Goal: Task Accomplishment & Management: Manage account settings

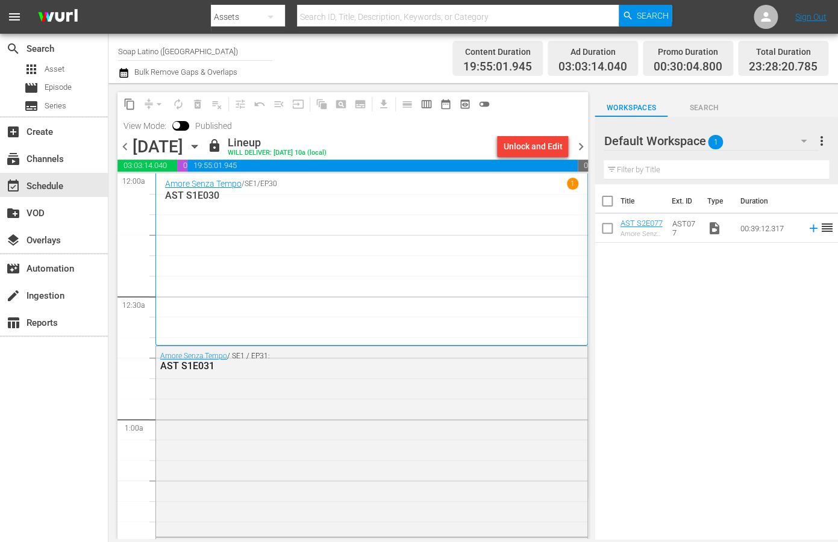
click at [125, 146] on span "chevron_left" at bounding box center [124, 146] width 15 height 15
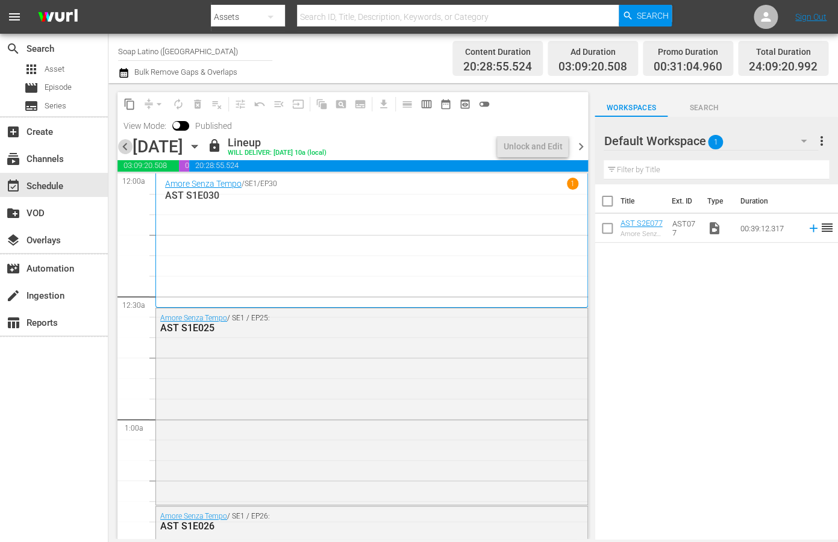
click at [127, 145] on span "chevron_left" at bounding box center [124, 146] width 15 height 15
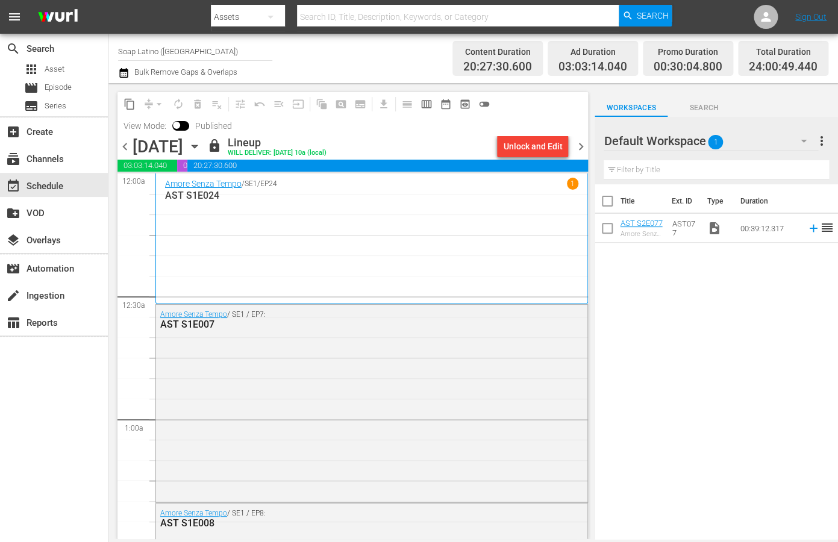
click at [130, 145] on span "chevron_left" at bounding box center [124, 146] width 15 height 15
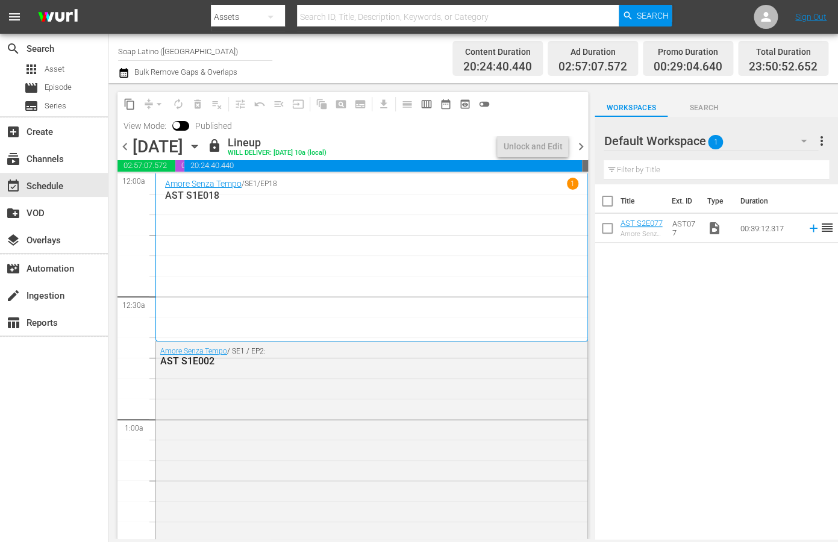
click at [130, 148] on span "chevron_left" at bounding box center [124, 146] width 15 height 15
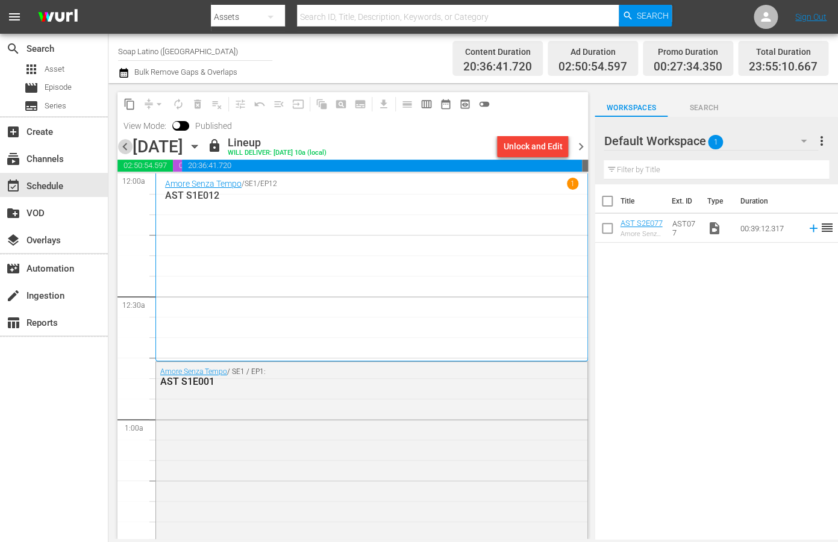
click at [129, 148] on span "chevron_left" at bounding box center [124, 146] width 15 height 15
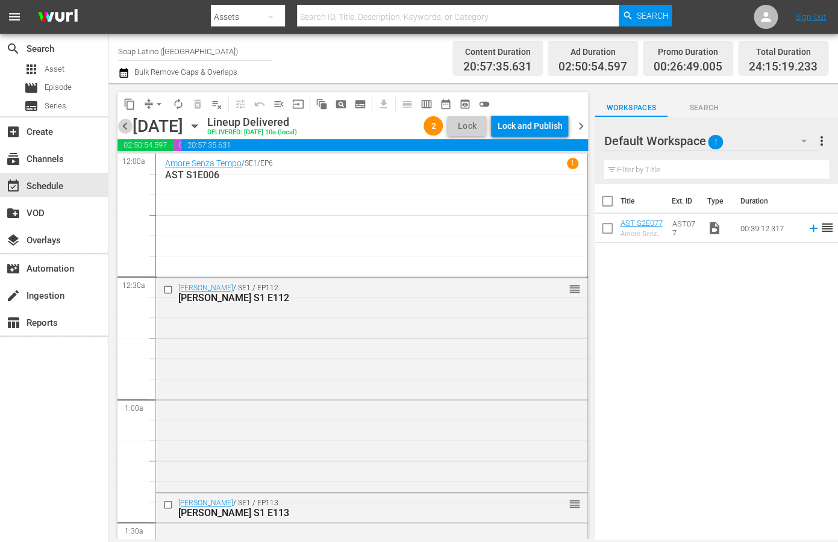
click at [128, 126] on span "chevron_left" at bounding box center [124, 126] width 15 height 15
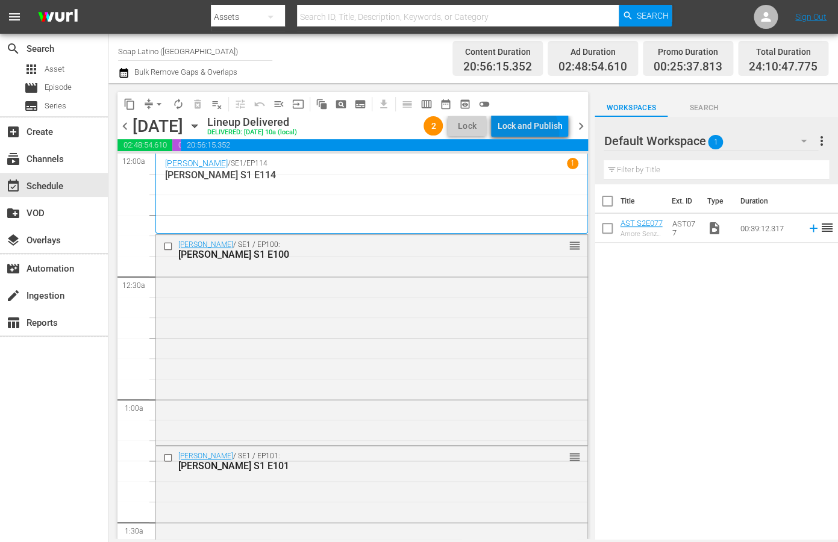
click at [525, 132] on div "Lock and Publish" at bounding box center [529, 126] width 65 height 22
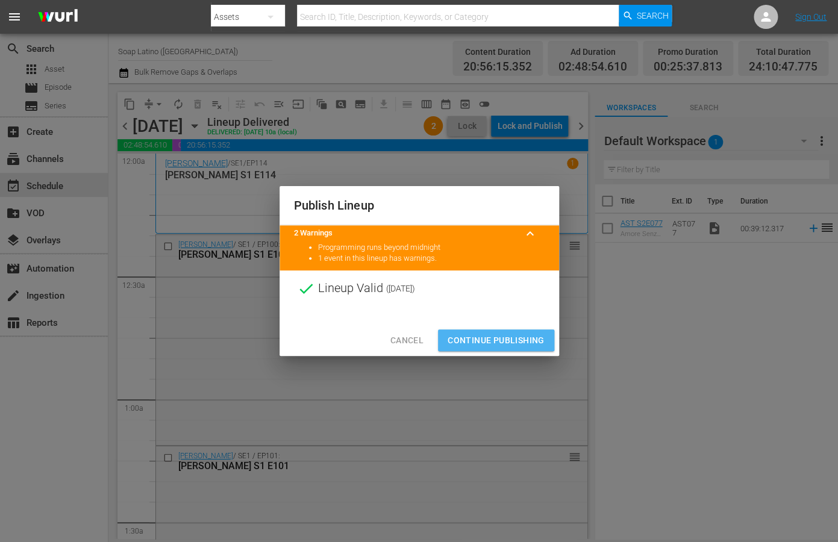
click at [485, 347] on span "Continue Publishing" at bounding box center [496, 340] width 97 height 15
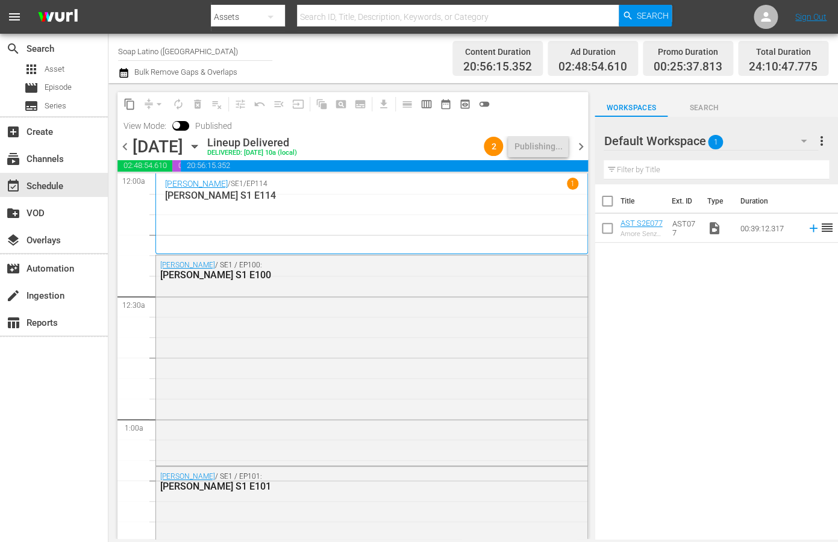
click at [583, 146] on span "chevron_right" at bounding box center [580, 146] width 15 height 15
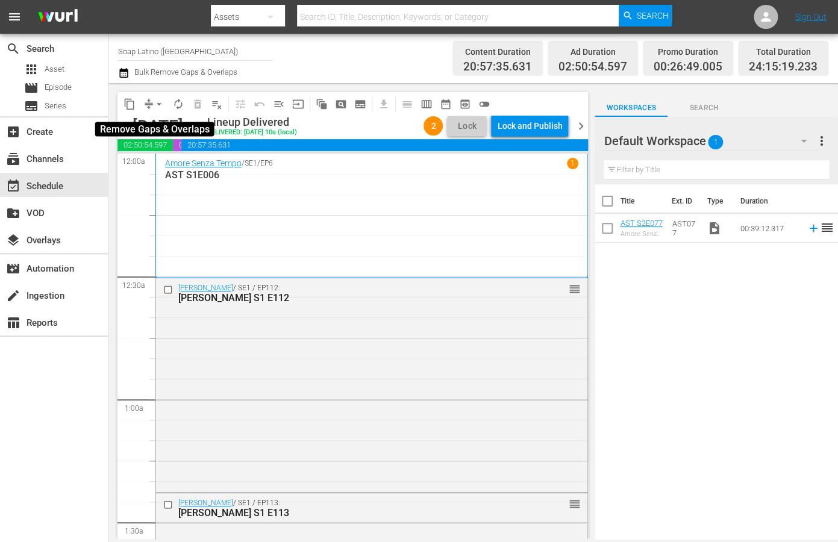
click at [160, 105] on span "arrow_drop_down" at bounding box center [159, 104] width 12 height 12
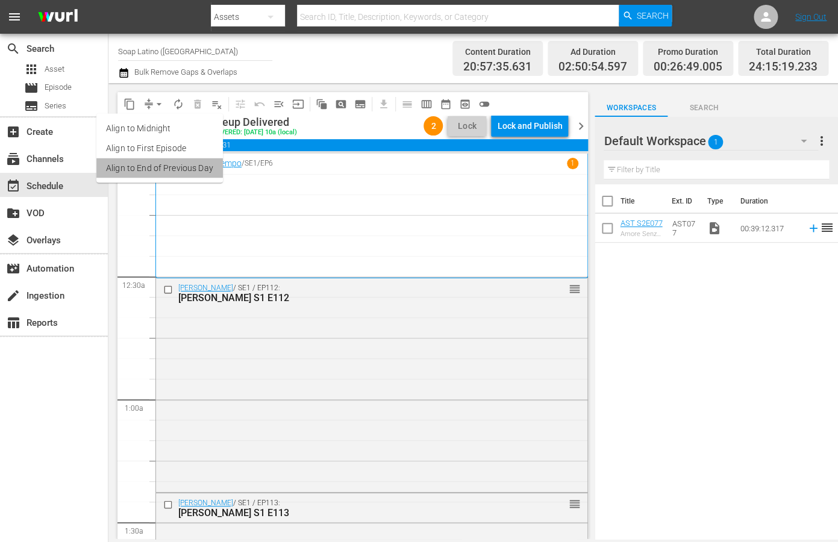
click at [174, 166] on li "Align to End of Previous Day" at bounding box center [159, 168] width 127 height 20
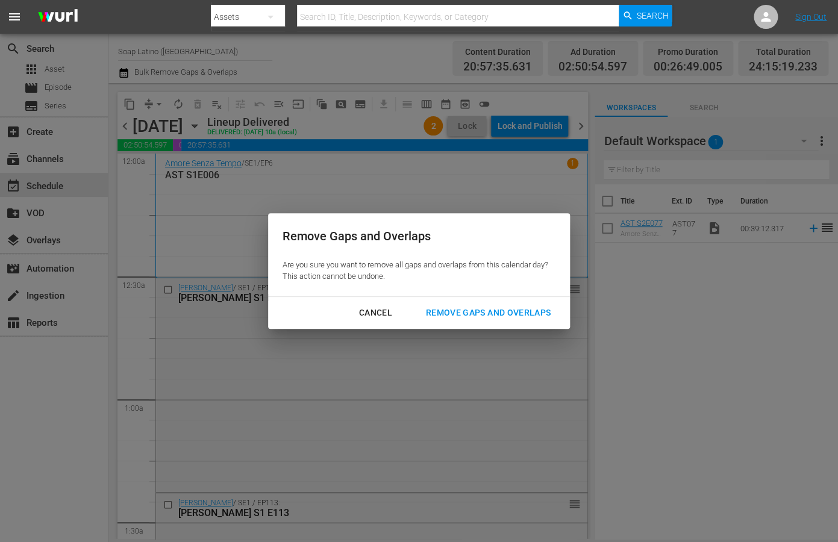
click at [494, 312] on div "Remove Gaps and Overlaps" at bounding box center [488, 312] width 144 height 15
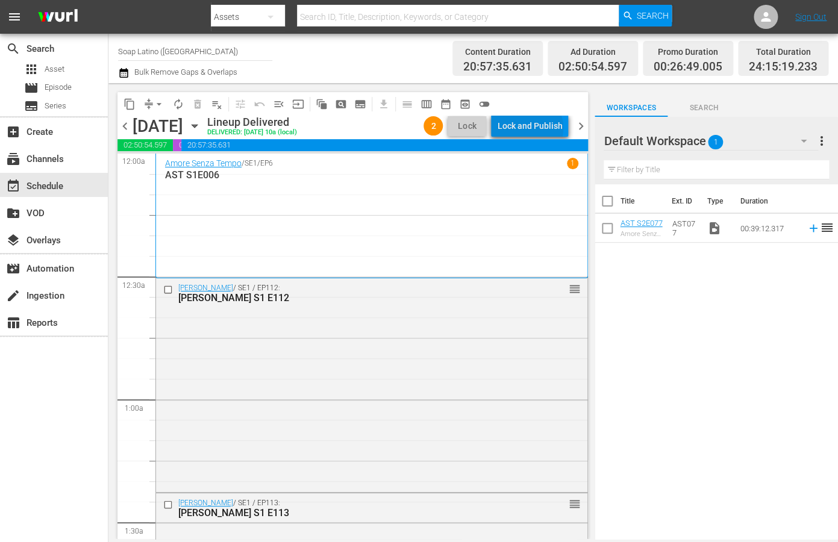
click at [533, 128] on div "Lock and Publish" at bounding box center [529, 126] width 65 height 22
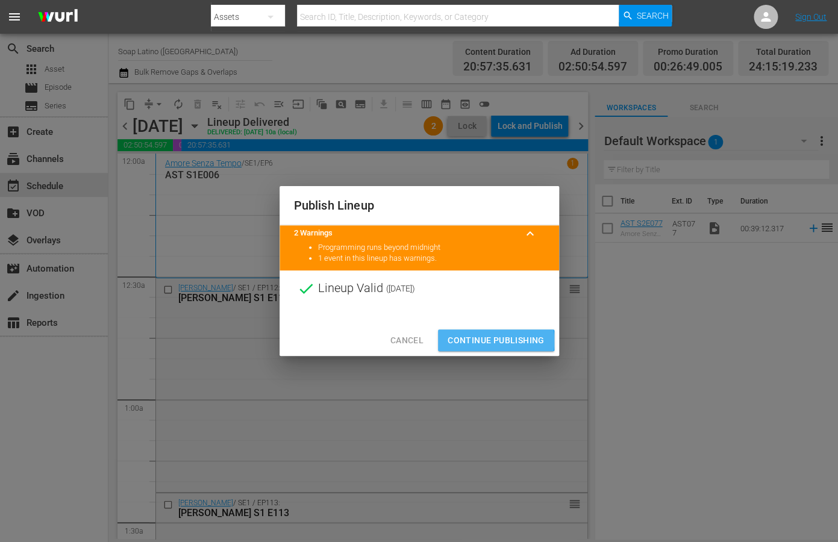
click at [471, 341] on span "Continue Publishing" at bounding box center [496, 340] width 97 height 15
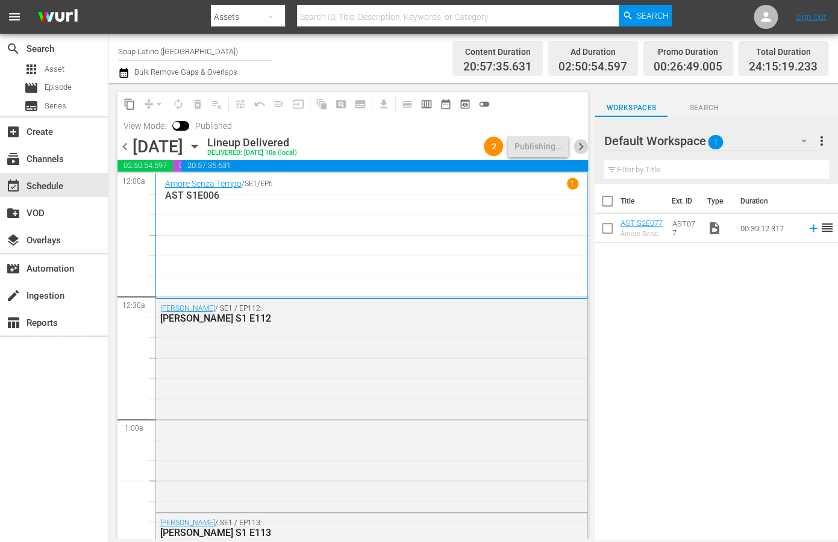
click at [578, 147] on span "chevron_right" at bounding box center [580, 146] width 15 height 15
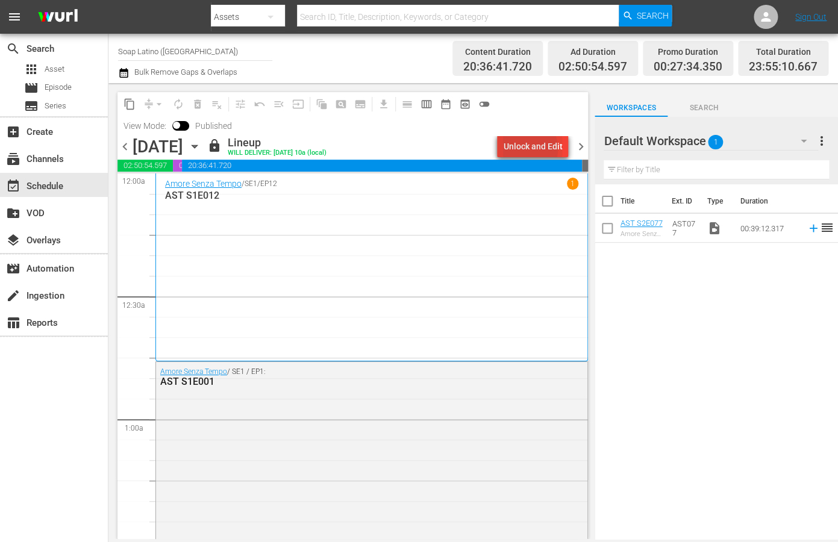
click at [524, 149] on div "Unlock and Edit" at bounding box center [532, 147] width 59 height 22
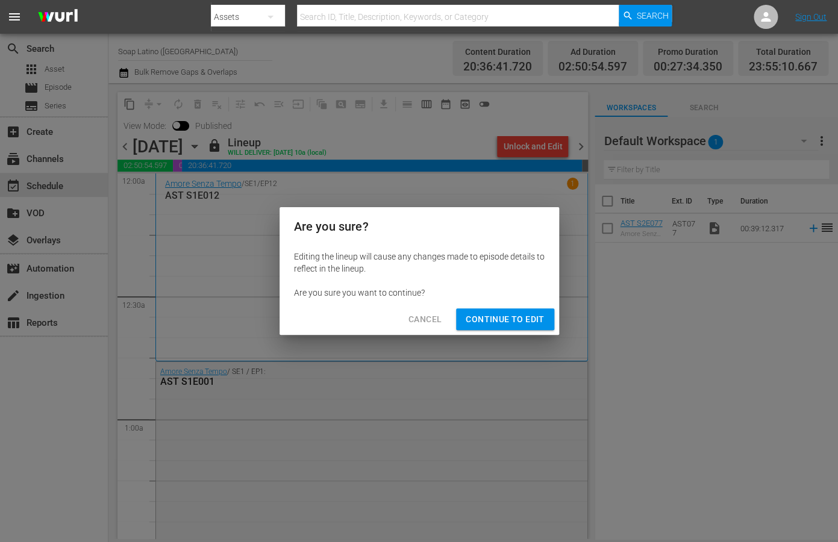
click at [522, 318] on span "Continue to Edit" at bounding box center [505, 319] width 78 height 15
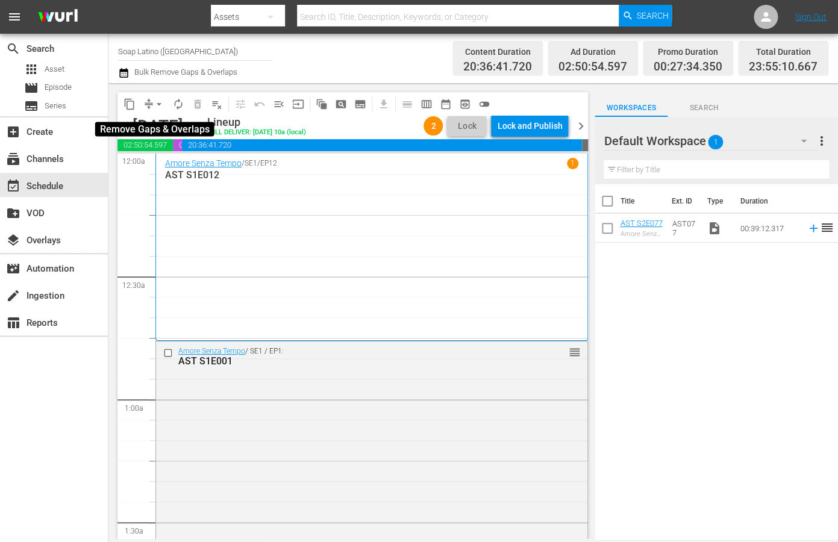
click at [160, 103] on span "arrow_drop_down" at bounding box center [159, 104] width 12 height 12
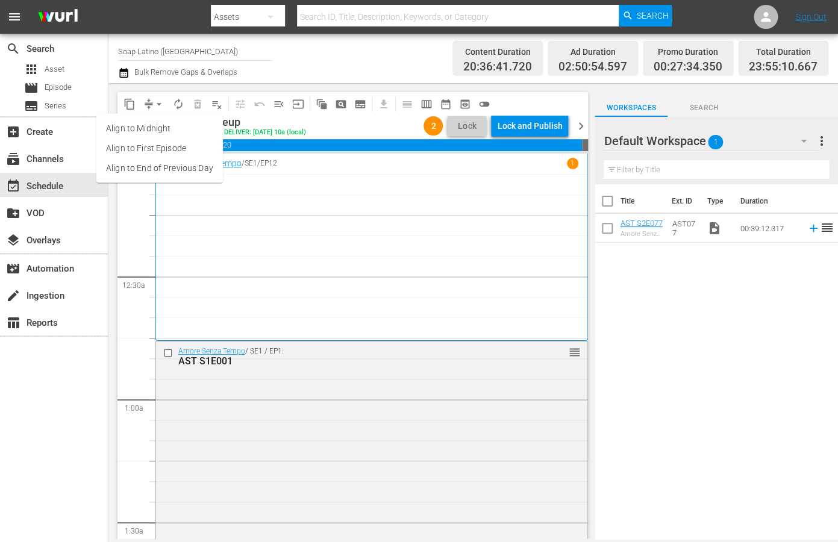
click at [191, 171] on li "Align to End of Previous Day" at bounding box center [159, 168] width 127 height 20
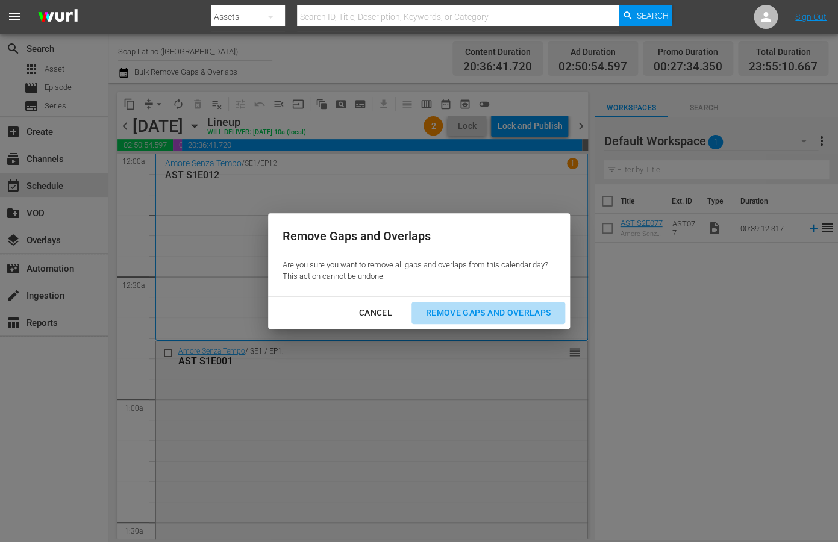
click at [449, 318] on div "Remove Gaps and Overlaps" at bounding box center [488, 312] width 144 height 15
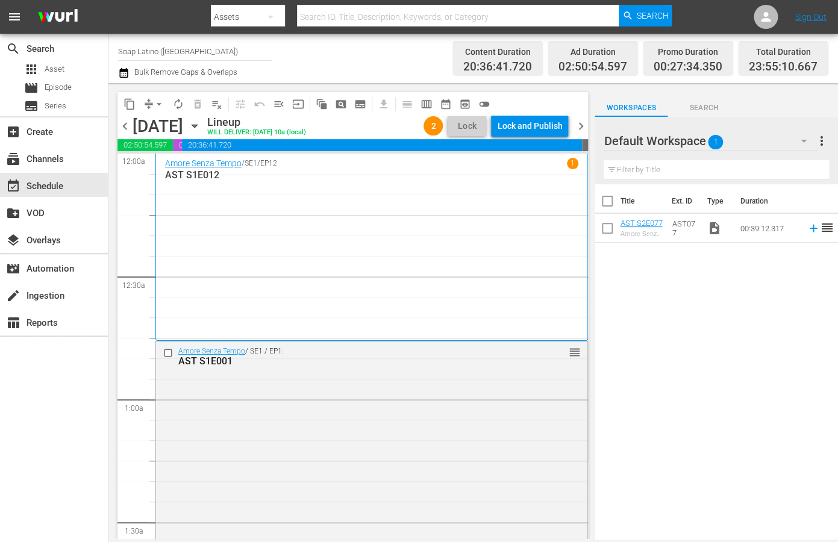
click at [536, 128] on div "Lock and Publish" at bounding box center [529, 126] width 65 height 22
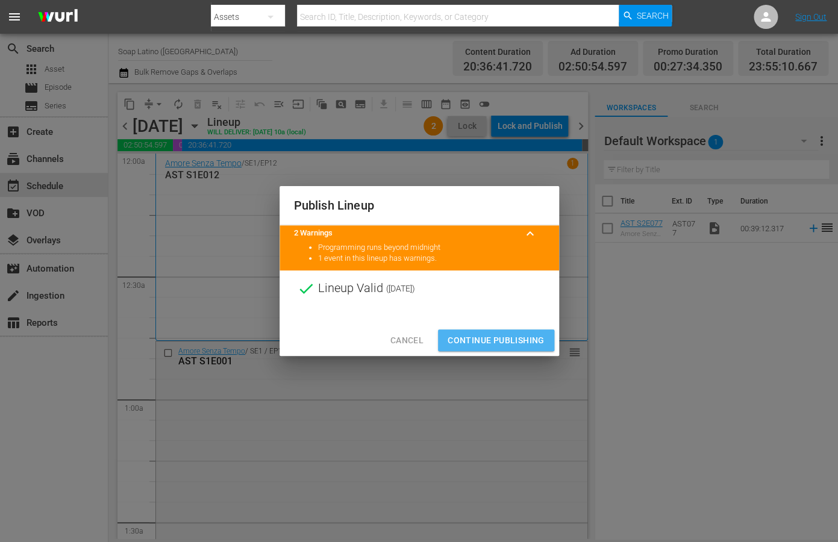
click at [473, 345] on span "Continue Publishing" at bounding box center [496, 340] width 97 height 15
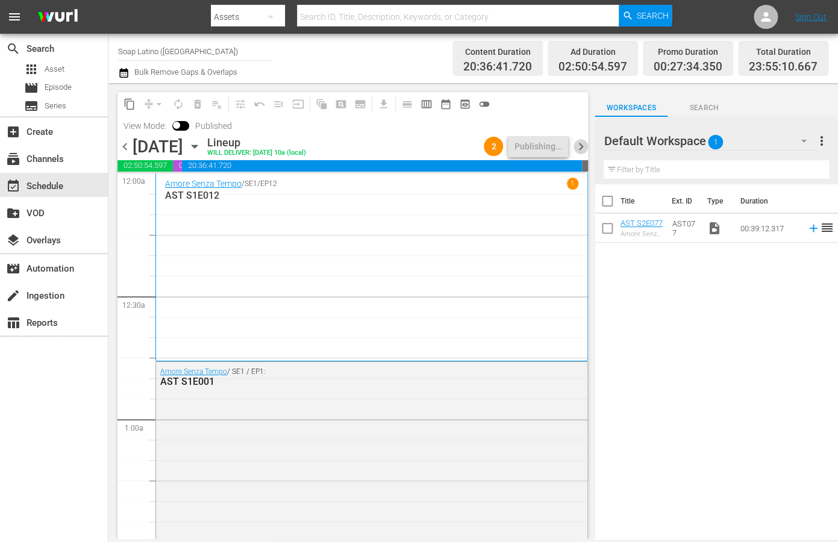
click at [580, 143] on span "chevron_right" at bounding box center [580, 146] width 15 height 15
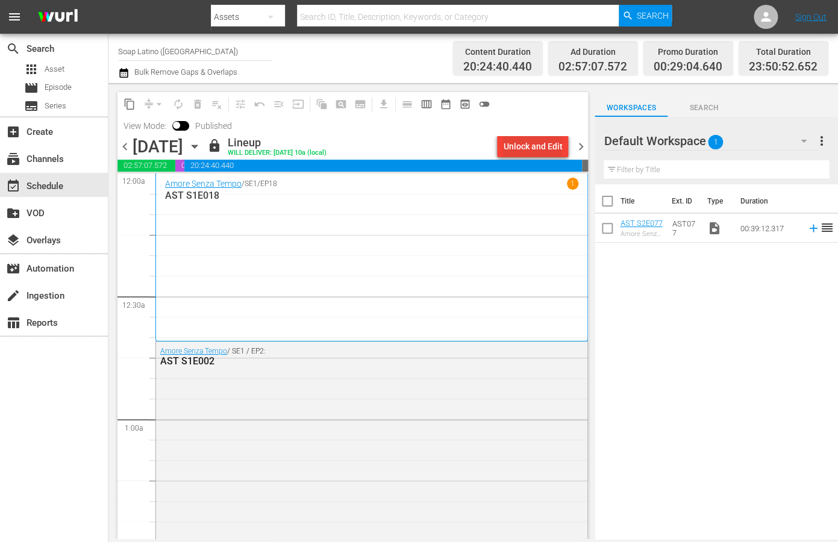
click at [533, 147] on div "Unlock and Edit" at bounding box center [532, 147] width 59 height 22
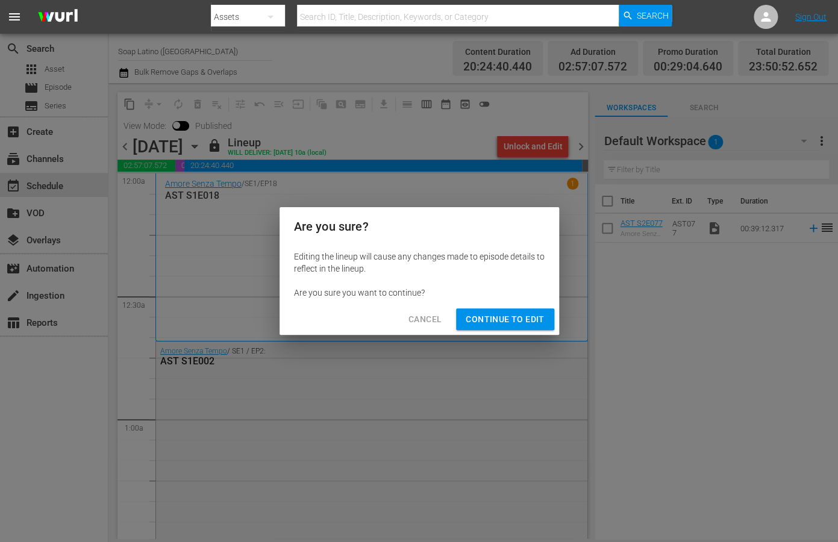
click at [465, 327] on button "Continue to Edit" at bounding box center [505, 319] width 98 height 22
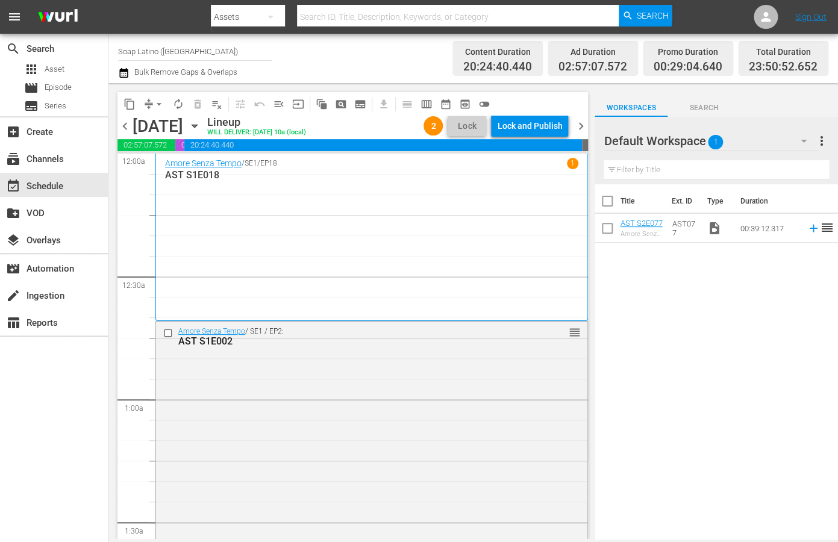
click at [159, 107] on span "arrow_drop_down" at bounding box center [159, 104] width 12 height 12
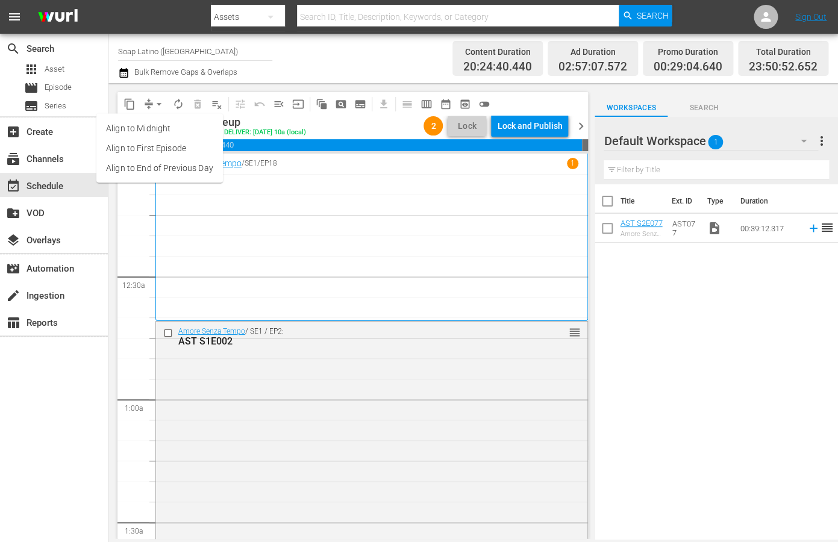
click at [167, 166] on li "Align to End of Previous Day" at bounding box center [159, 168] width 127 height 20
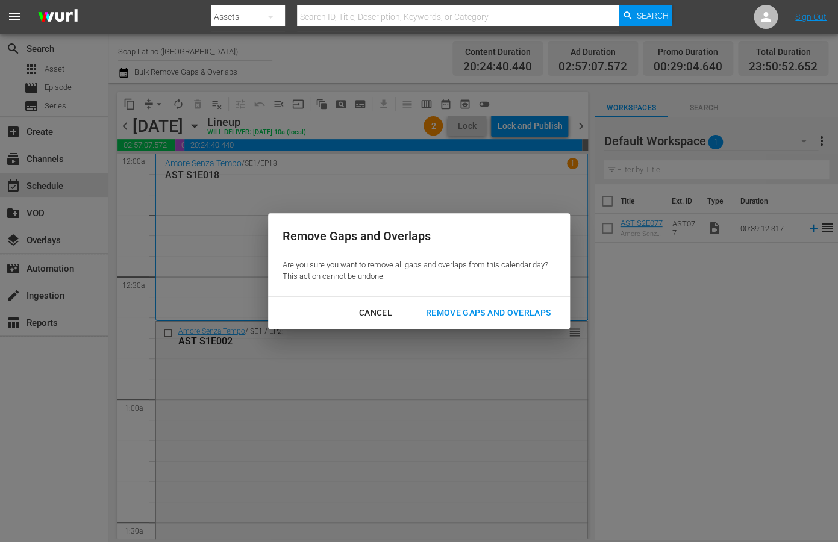
click at [465, 309] on div "Remove Gaps and Overlaps" at bounding box center [488, 312] width 144 height 15
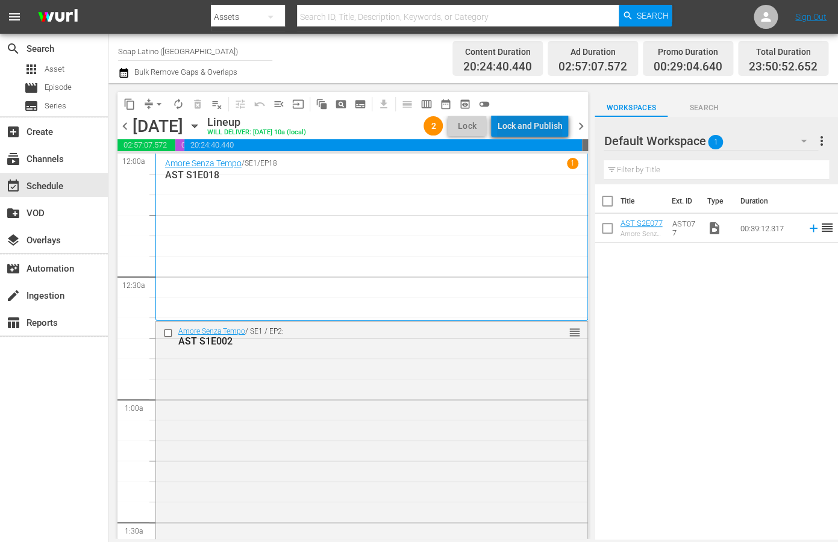
click at [543, 123] on div "Lock and Publish" at bounding box center [529, 126] width 65 height 22
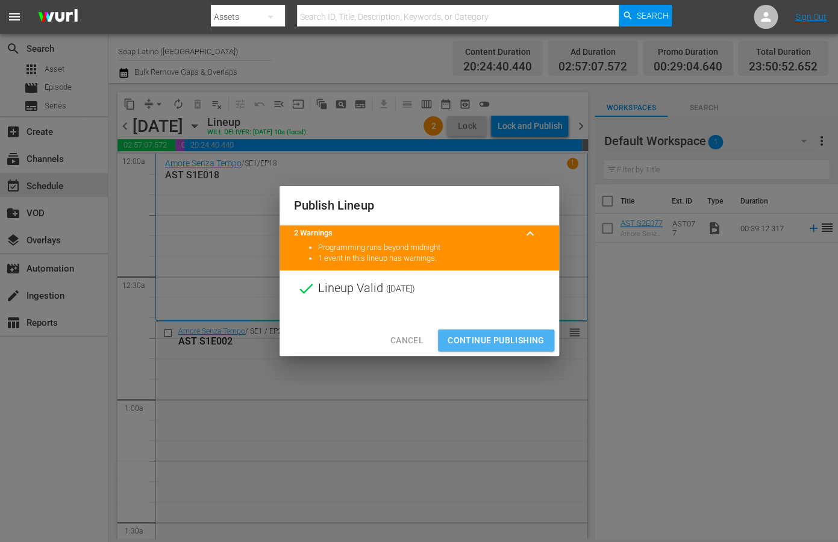
click at [482, 343] on span "Continue Publishing" at bounding box center [496, 340] width 97 height 15
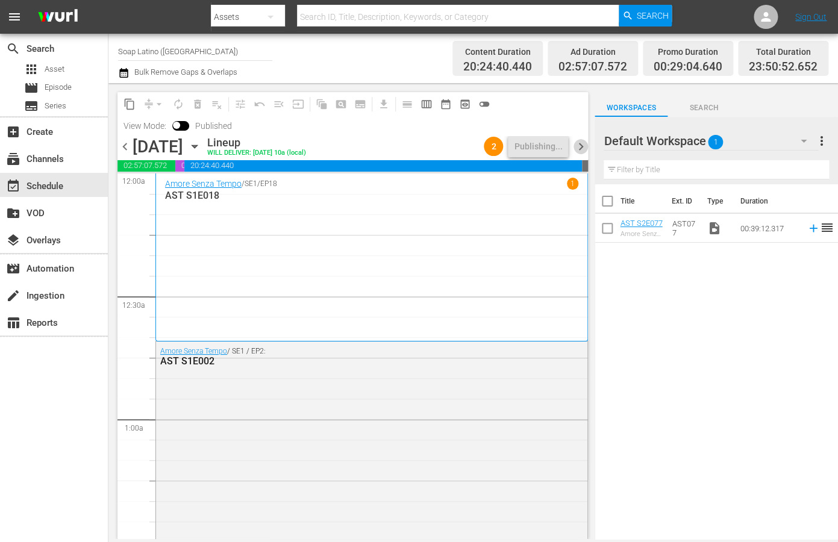
click at [580, 145] on span "chevron_right" at bounding box center [580, 146] width 15 height 15
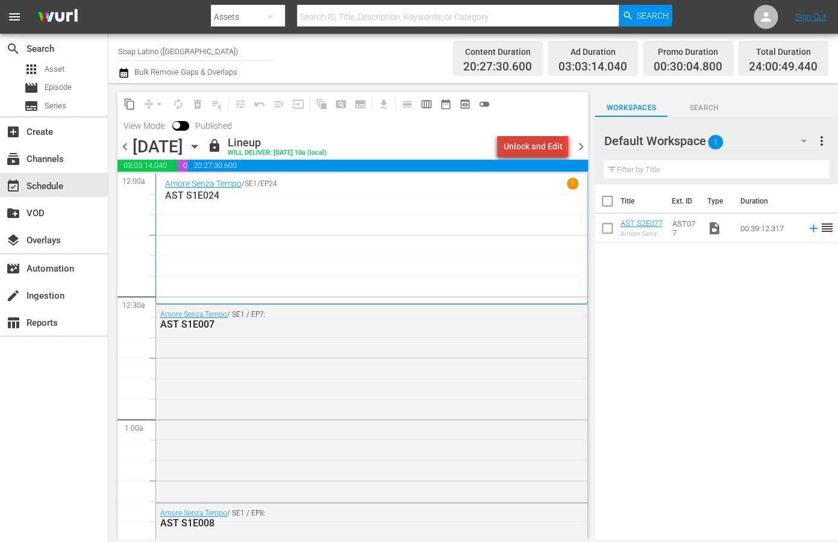
click at [537, 147] on div "Unlock and Edit" at bounding box center [532, 147] width 59 height 22
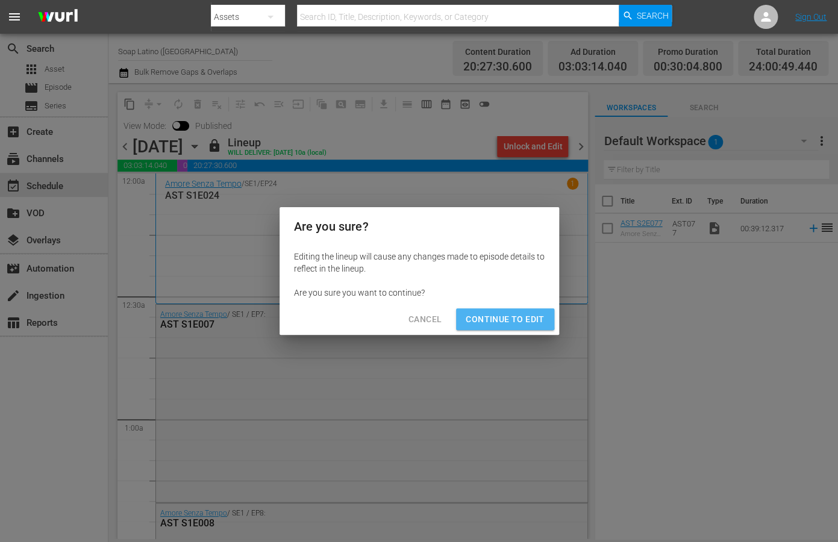
click at [484, 316] on span "Continue to Edit" at bounding box center [505, 319] width 78 height 15
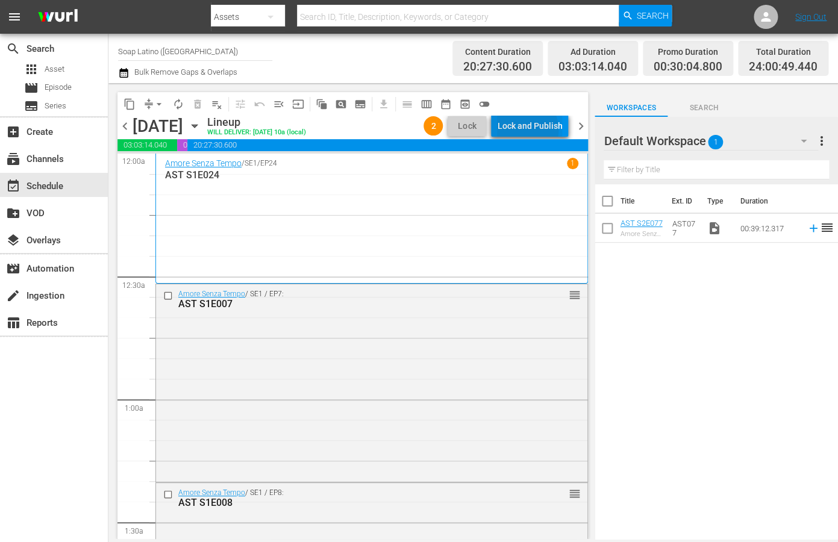
click at [521, 130] on div "Lock and Publish" at bounding box center [529, 126] width 65 height 22
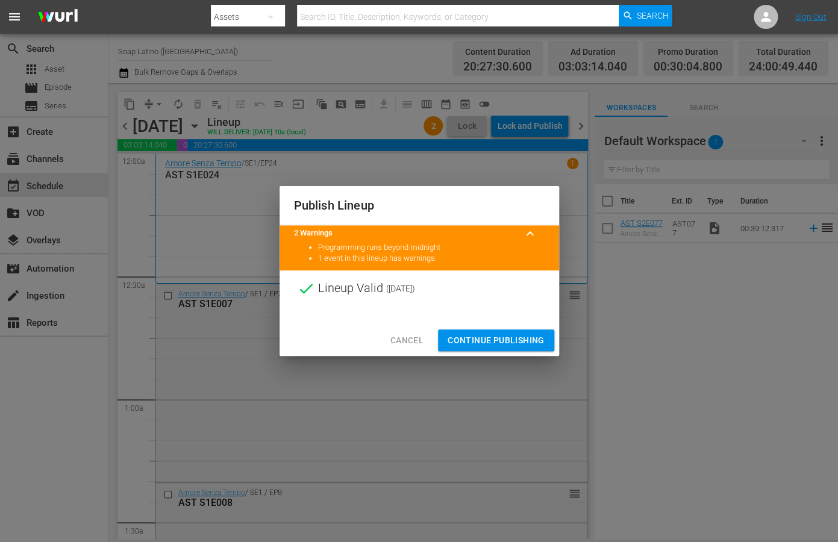
click at [422, 337] on span "Cancel" at bounding box center [406, 340] width 33 height 15
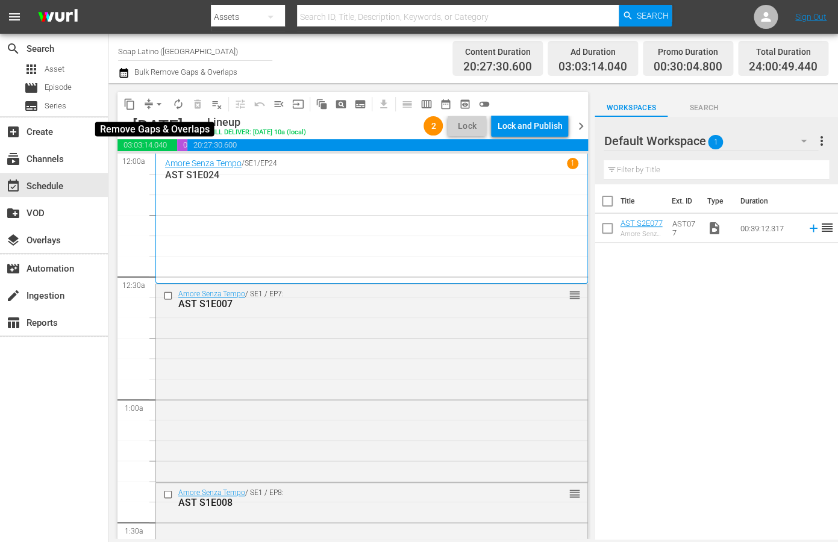
click at [158, 101] on span "arrow_drop_down" at bounding box center [159, 104] width 12 height 12
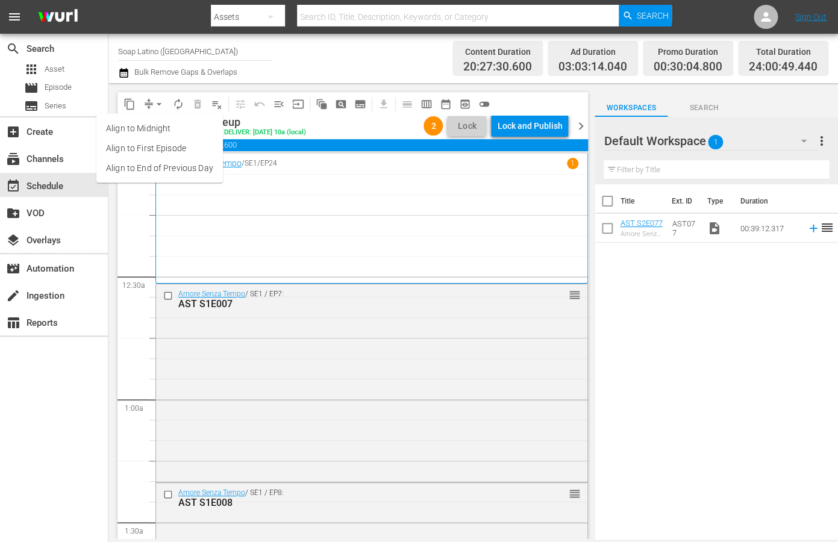
click at [178, 171] on li "Align to End of Previous Day" at bounding box center [159, 168] width 127 height 20
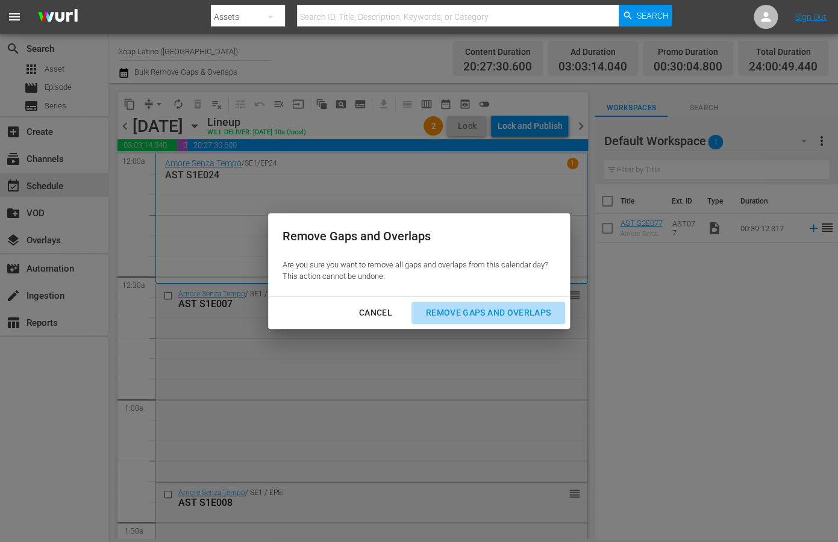
click at [446, 317] on div "Remove Gaps and Overlaps" at bounding box center [488, 312] width 144 height 15
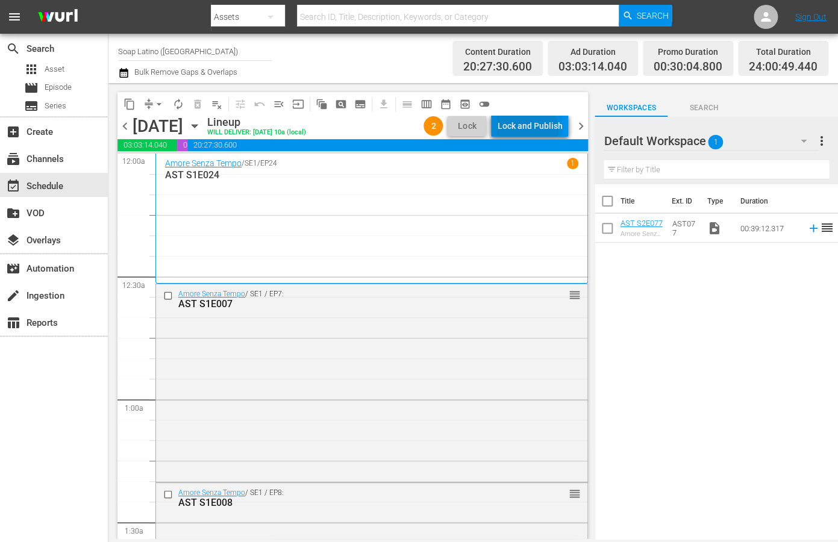
click at [524, 130] on div "Lock and Publish" at bounding box center [529, 126] width 65 height 22
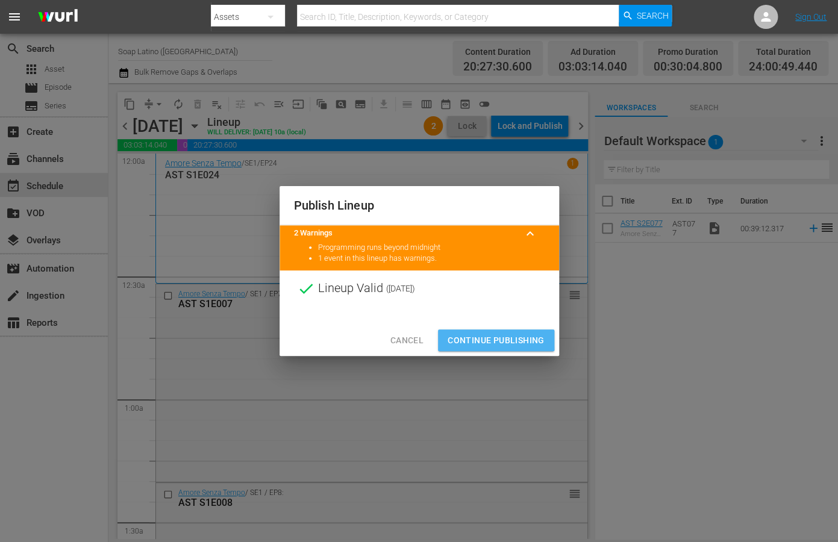
click at [465, 339] on span "Continue Publishing" at bounding box center [496, 340] width 97 height 15
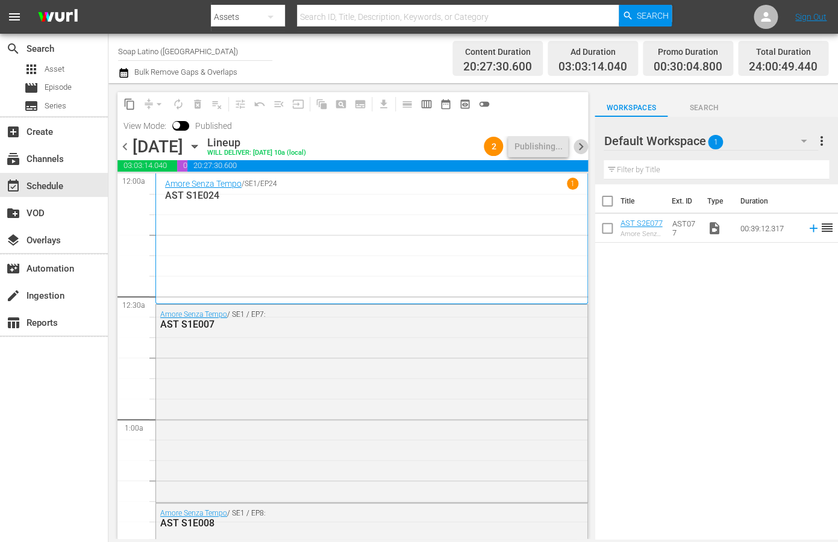
click at [579, 146] on span "chevron_right" at bounding box center [580, 146] width 15 height 15
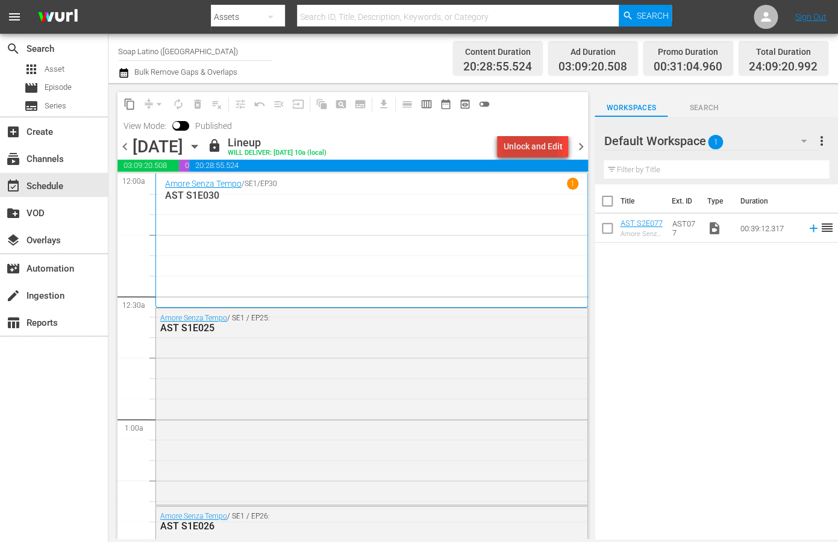
click at [528, 149] on div "Unlock and Edit" at bounding box center [532, 147] width 59 height 22
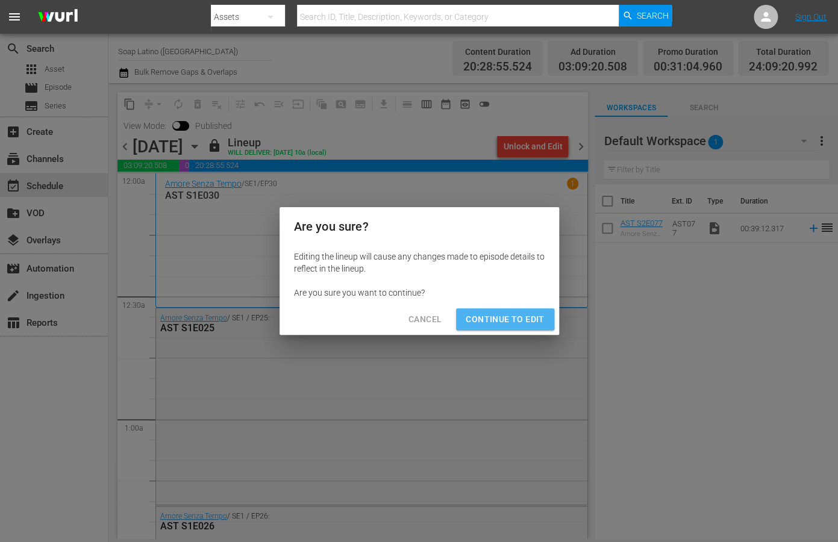
click at [489, 318] on span "Continue to Edit" at bounding box center [505, 319] width 78 height 15
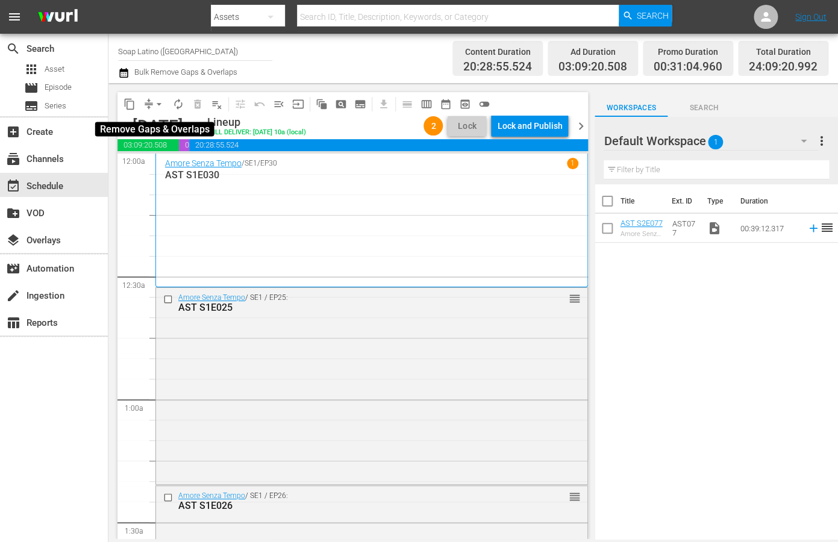
click at [158, 107] on span "arrow_drop_down" at bounding box center [159, 104] width 12 height 12
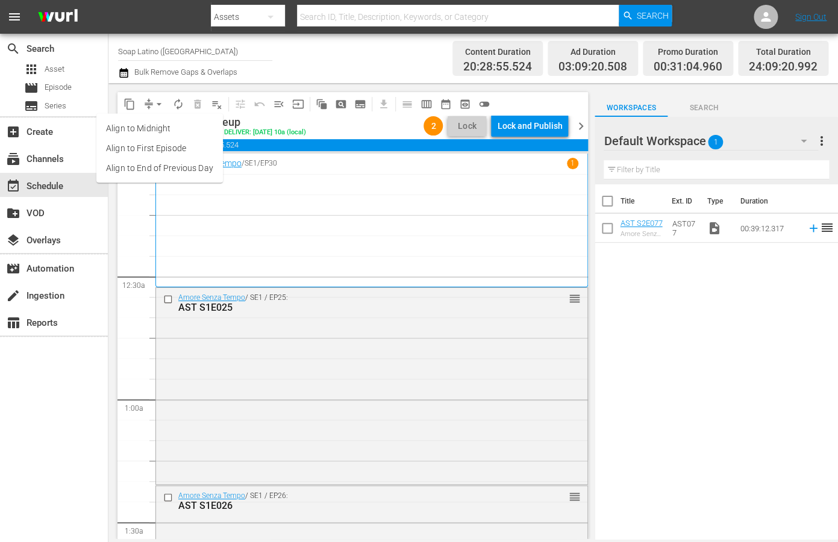
click at [174, 171] on li "Align to End of Previous Day" at bounding box center [159, 168] width 127 height 20
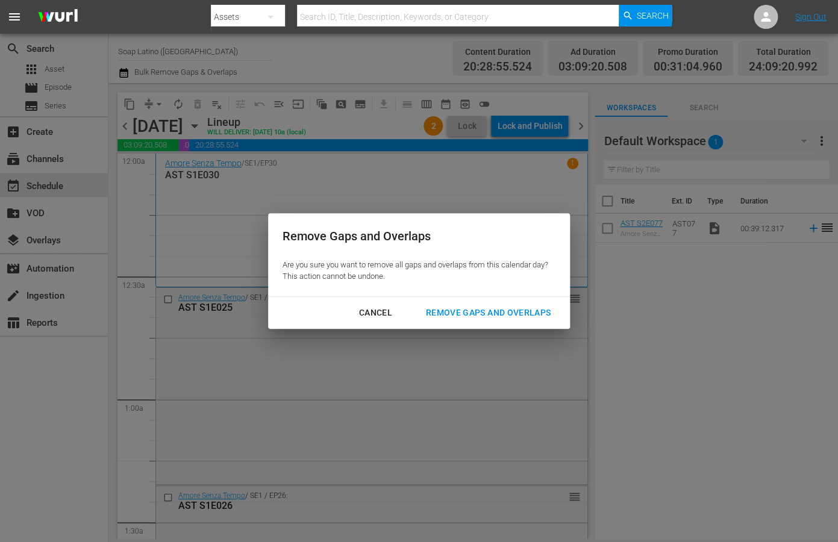
click at [445, 316] on div "Remove Gaps and Overlaps" at bounding box center [488, 312] width 144 height 15
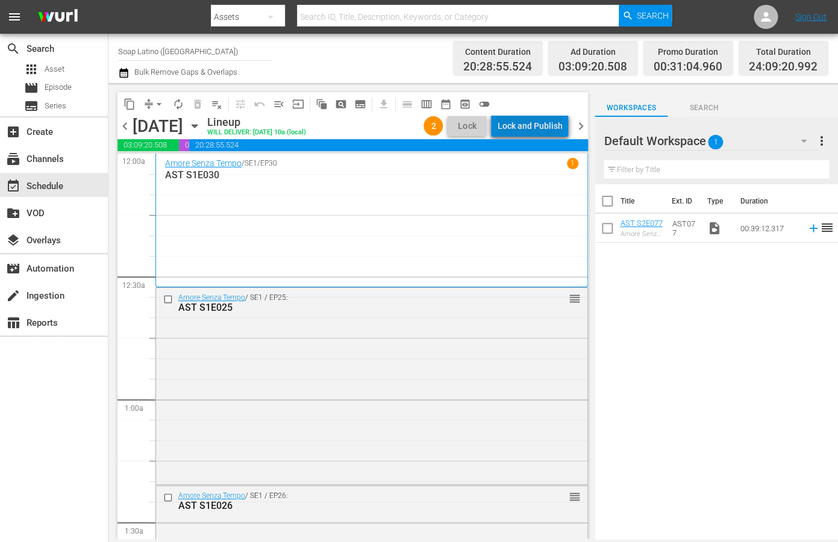
click at [541, 125] on div "Lock and Publish" at bounding box center [529, 126] width 65 height 22
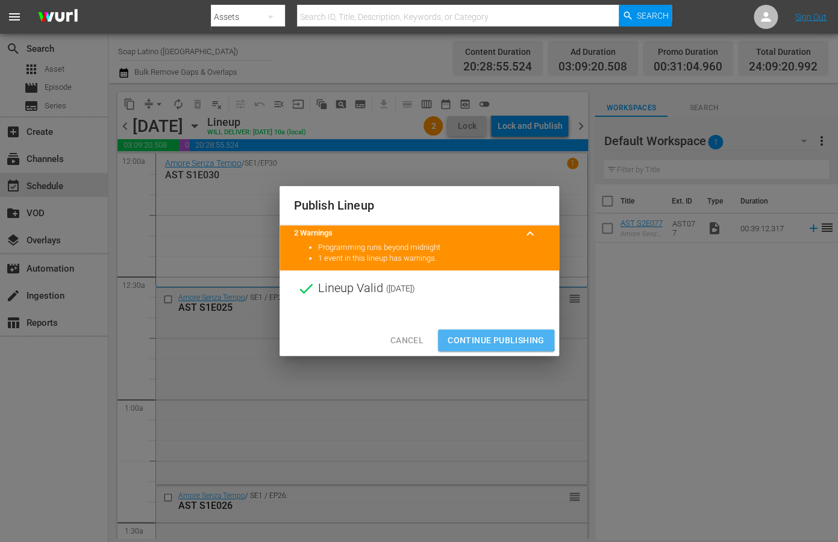
click at [482, 337] on span "Continue Publishing" at bounding box center [496, 340] width 97 height 15
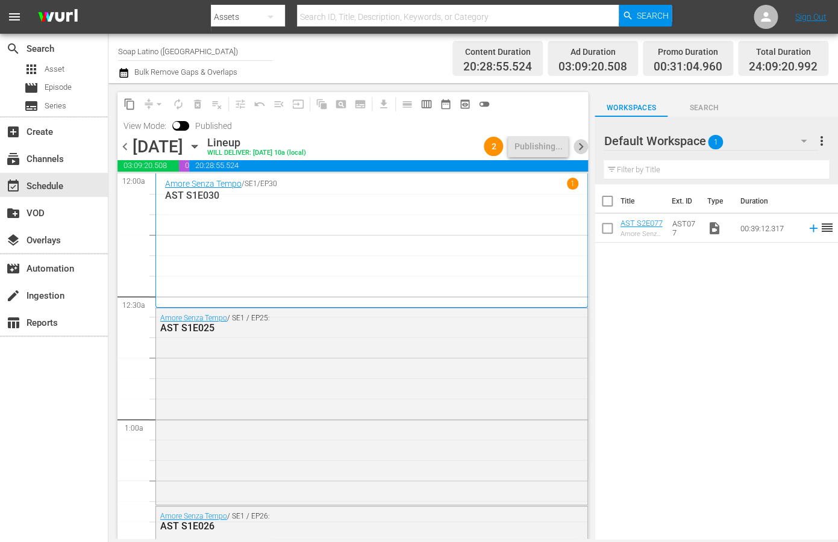
click at [582, 144] on span "chevron_right" at bounding box center [580, 146] width 15 height 15
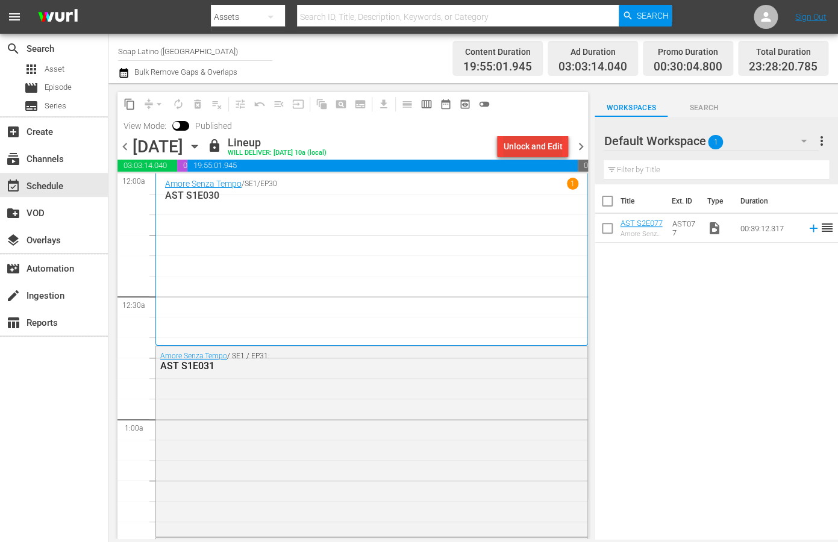
click at [525, 140] on div "Unlock and Edit" at bounding box center [532, 147] width 59 height 22
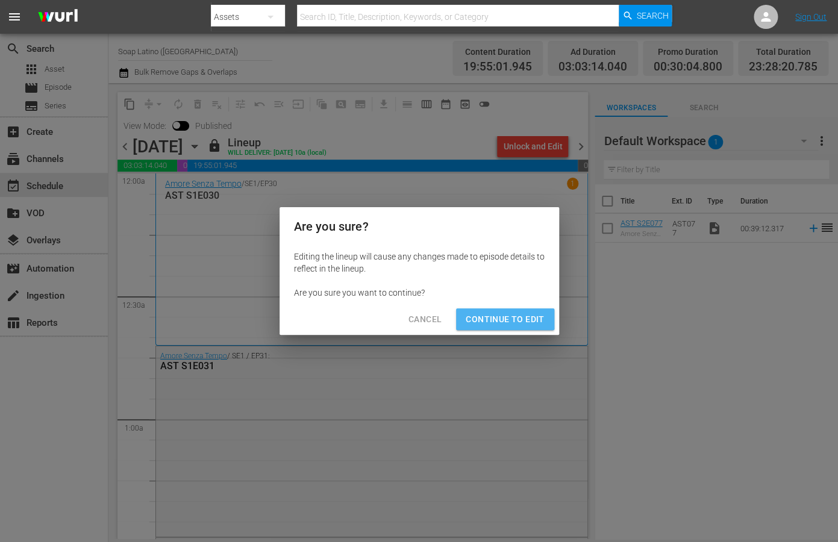
click at [501, 319] on span "Continue to Edit" at bounding box center [505, 319] width 78 height 15
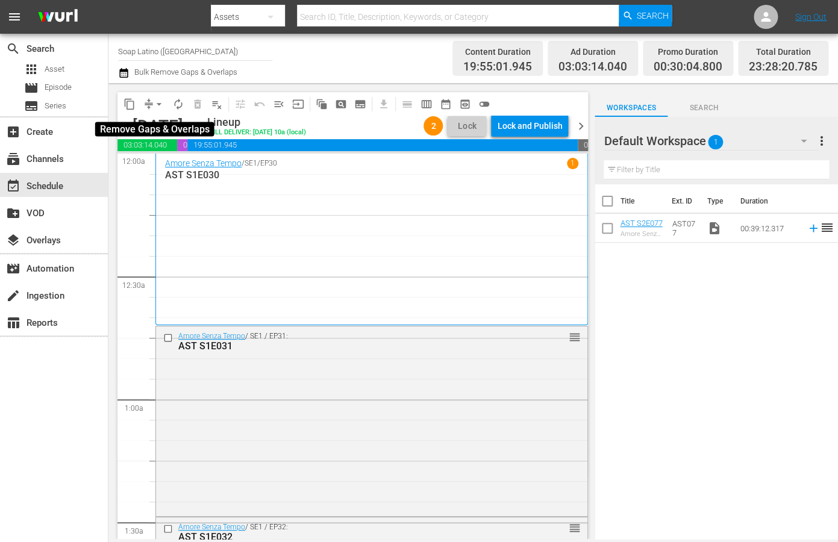
click at [160, 103] on span "arrow_drop_down" at bounding box center [159, 104] width 12 height 12
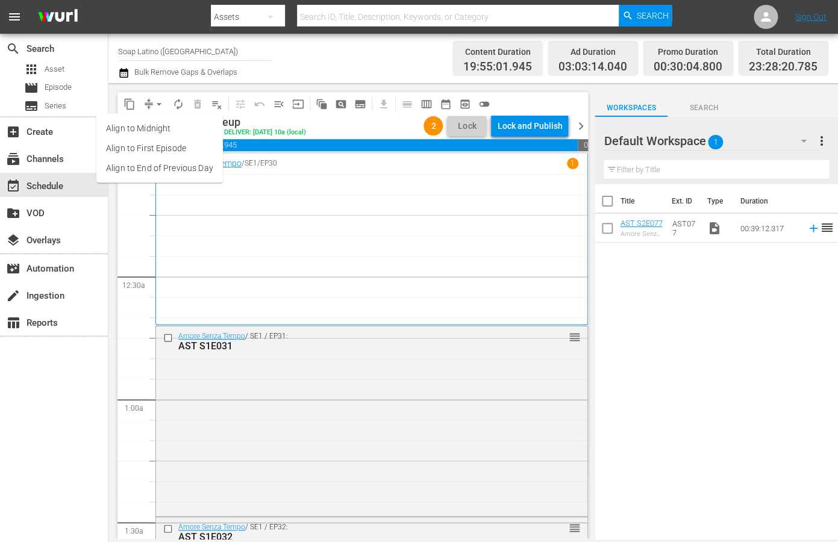
click at [174, 164] on li "Align to End of Previous Day" at bounding box center [159, 168] width 127 height 20
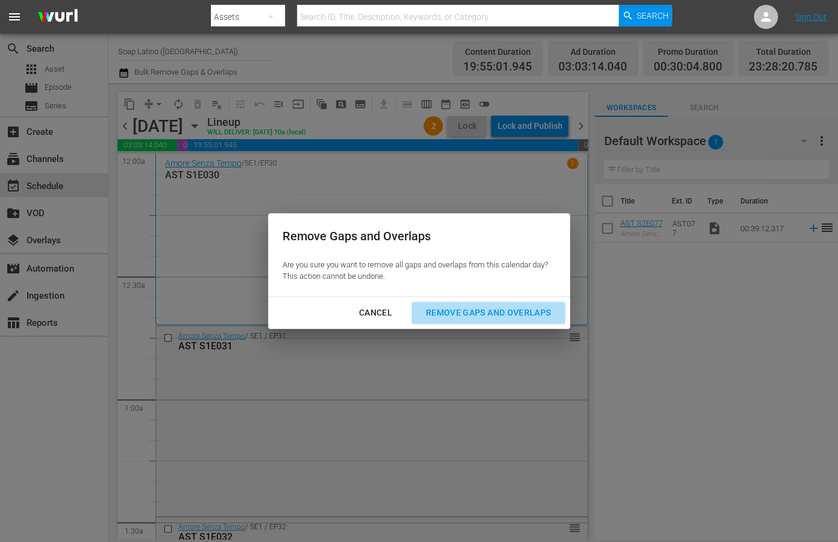
click at [440, 314] on div "Remove Gaps and Overlaps" at bounding box center [488, 312] width 144 height 15
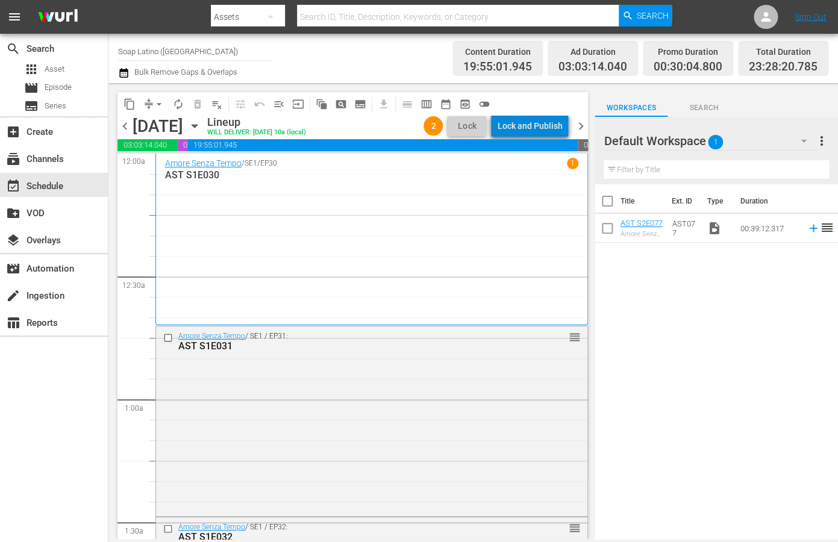
click at [542, 125] on div "Lock and Publish" at bounding box center [529, 126] width 65 height 22
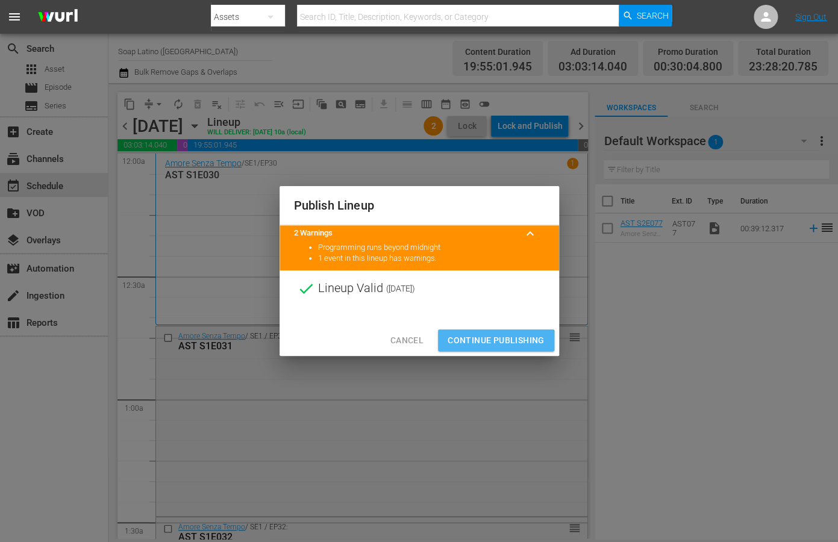
click at [482, 343] on span "Continue Publishing" at bounding box center [496, 340] width 97 height 15
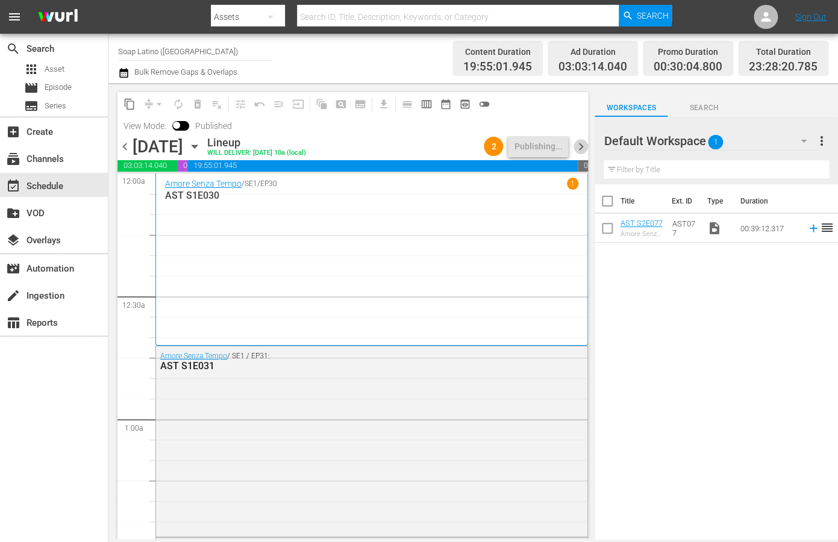
click at [578, 146] on span "chevron_right" at bounding box center [580, 146] width 15 height 15
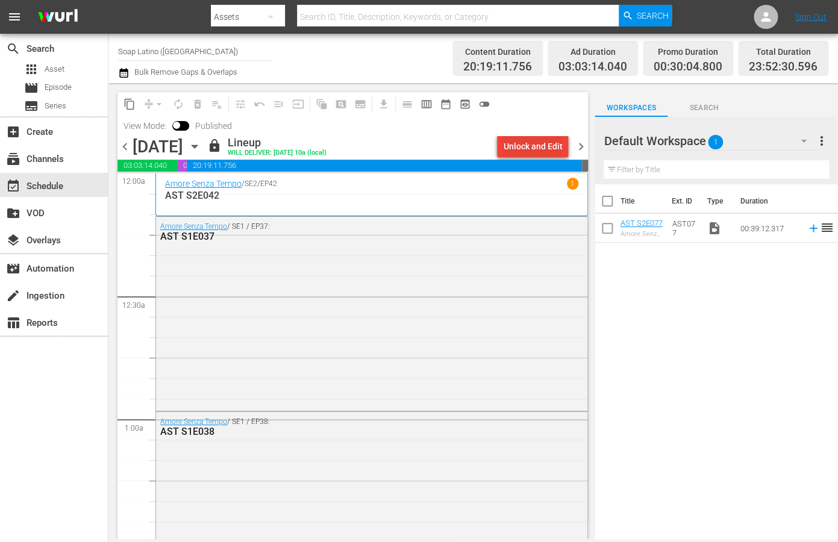
click at [534, 149] on div "Unlock and Edit" at bounding box center [532, 147] width 59 height 22
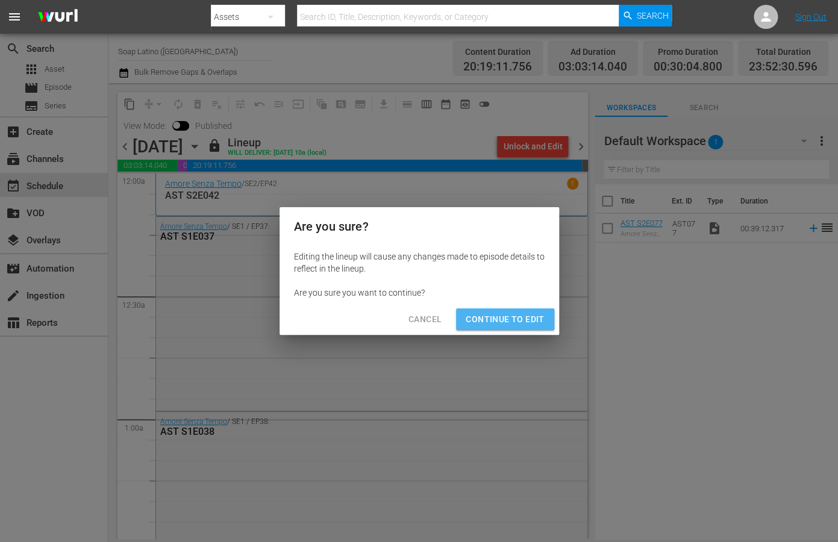
click at [521, 318] on span "Continue to Edit" at bounding box center [505, 319] width 78 height 15
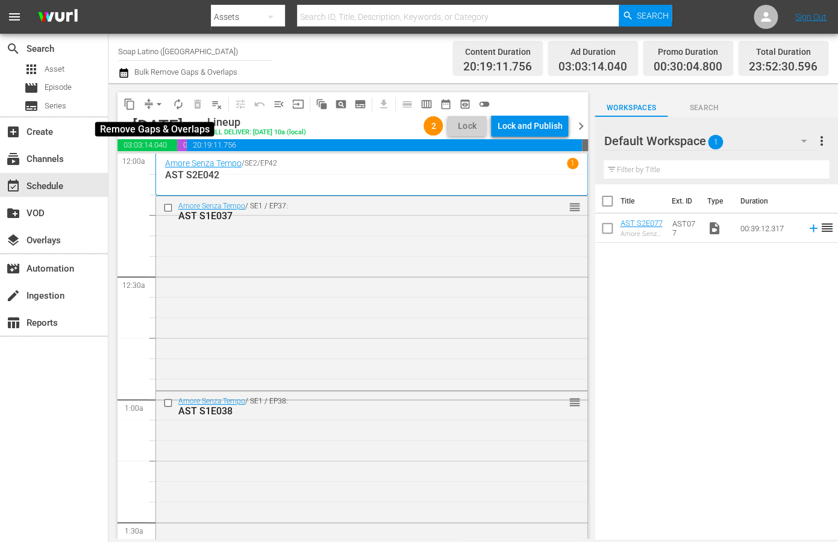
click at [158, 106] on span "arrow_drop_down" at bounding box center [159, 104] width 12 height 12
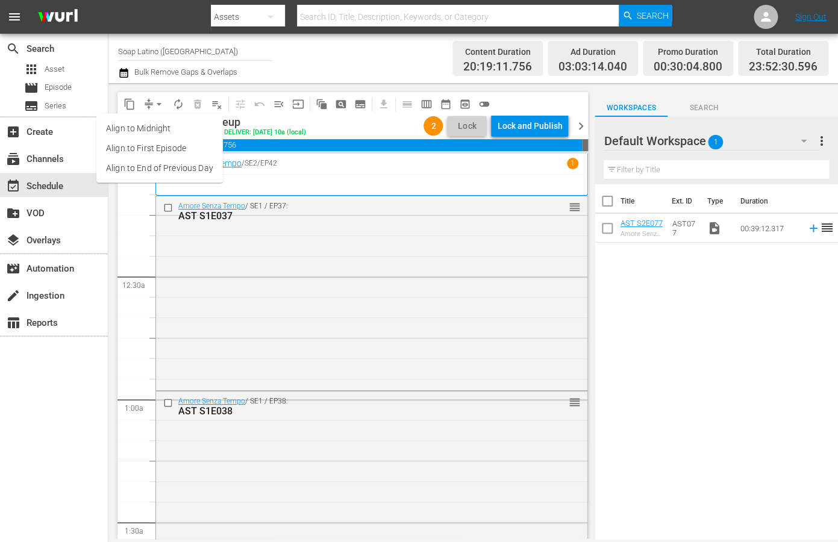
click at [175, 171] on li "Align to End of Previous Day" at bounding box center [159, 168] width 127 height 20
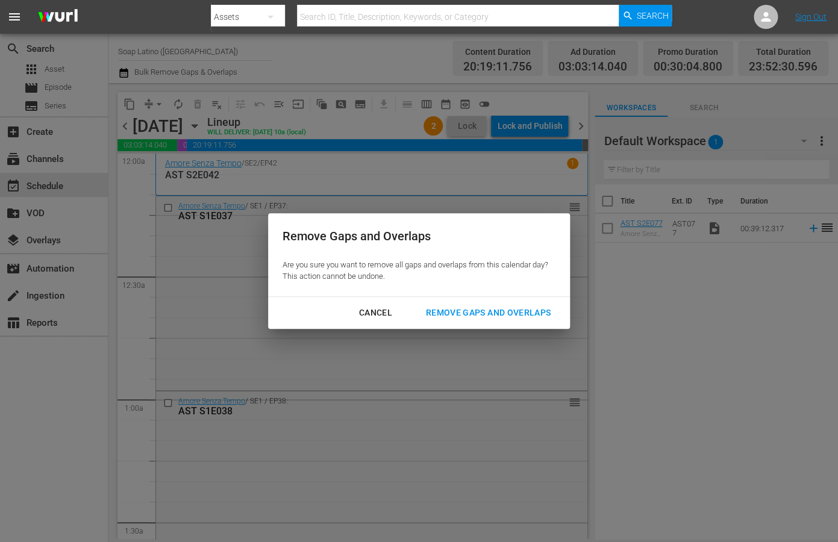
click at [493, 314] on div "Remove Gaps and Overlaps" at bounding box center [488, 312] width 144 height 15
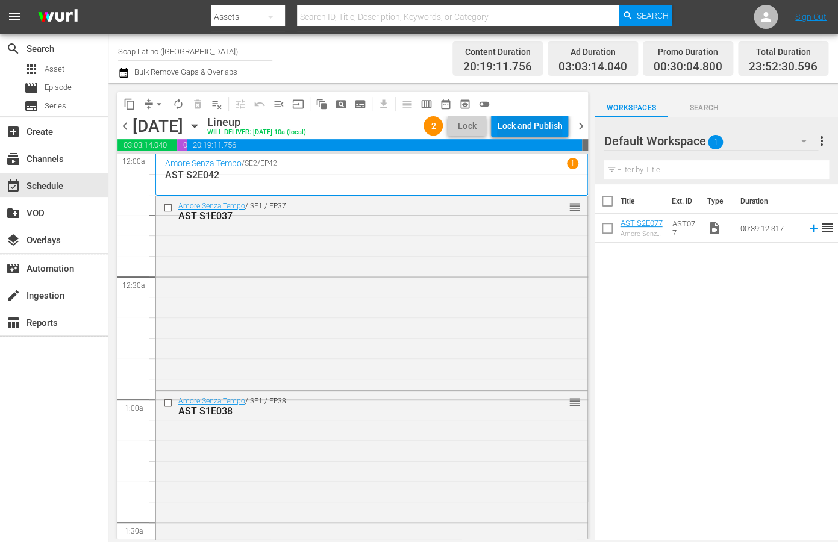
click at [554, 125] on div "Lock and Publish" at bounding box center [529, 126] width 65 height 22
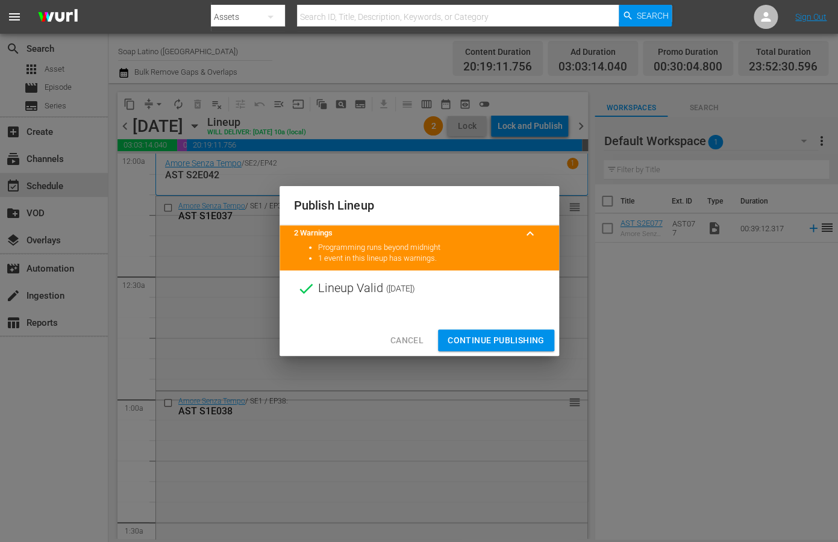
click at [502, 338] on span "Continue Publishing" at bounding box center [496, 340] width 97 height 15
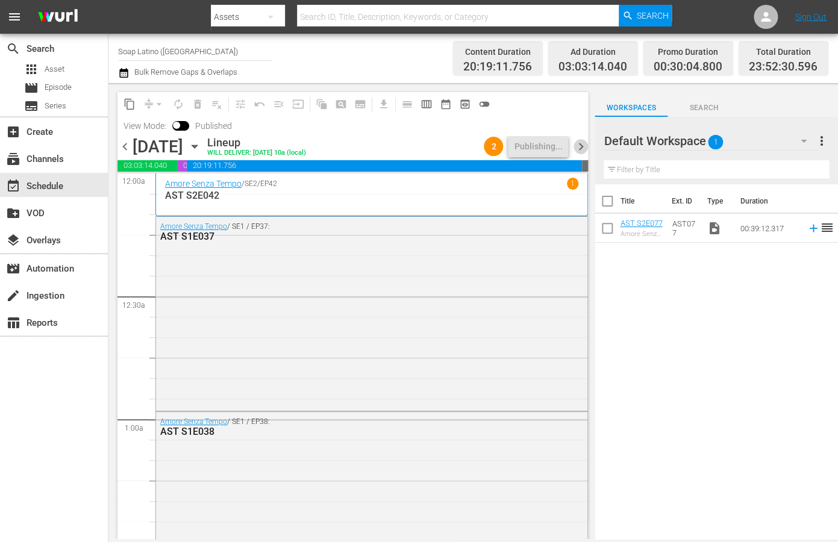
click at [580, 148] on span "chevron_right" at bounding box center [580, 146] width 15 height 15
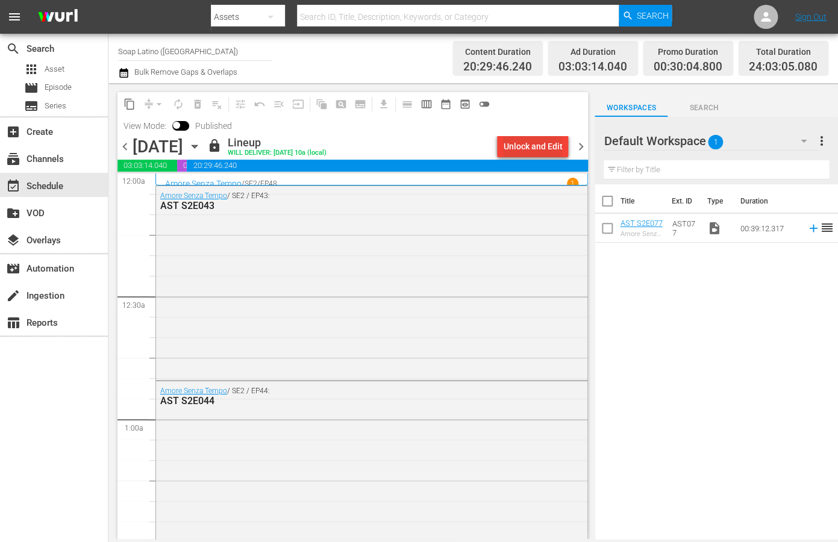
click at [530, 147] on div "Unlock and Edit" at bounding box center [532, 147] width 59 height 22
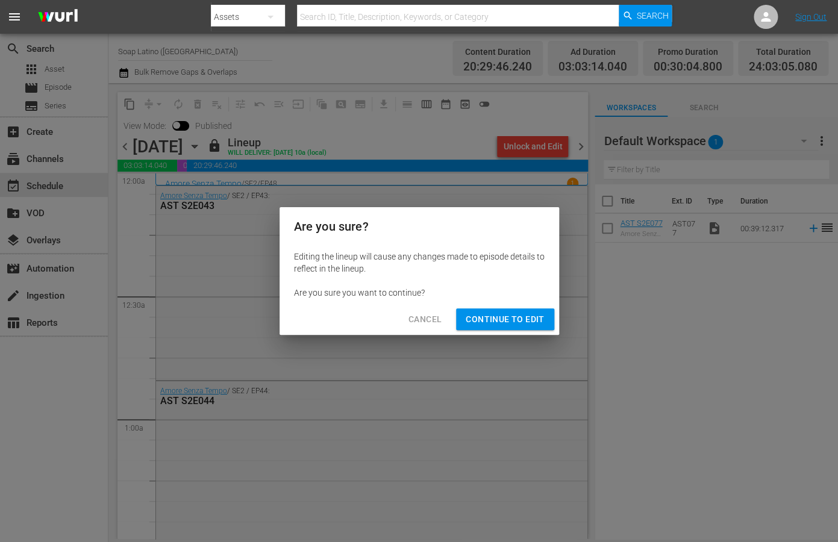
click at [510, 320] on span "Continue to Edit" at bounding box center [505, 319] width 78 height 15
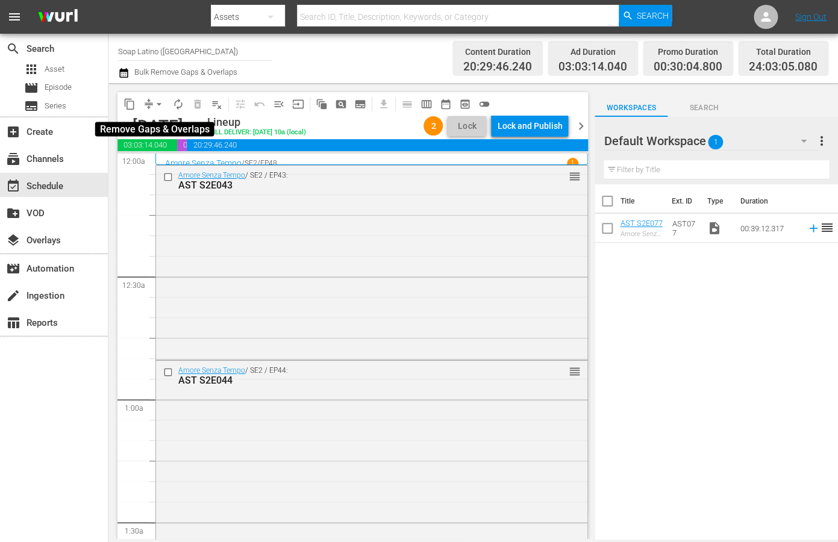
click at [160, 104] on span "arrow_drop_down" at bounding box center [159, 104] width 12 height 12
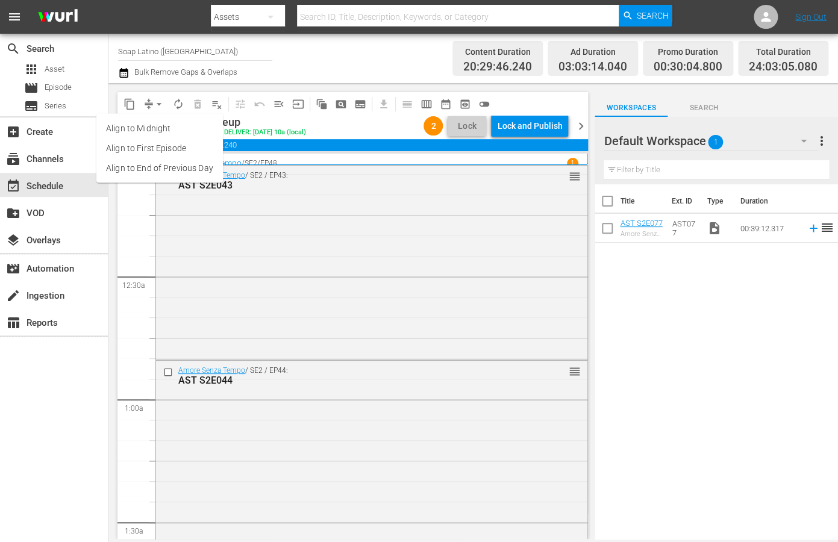
click at [177, 164] on li "Align to End of Previous Day" at bounding box center [159, 168] width 127 height 20
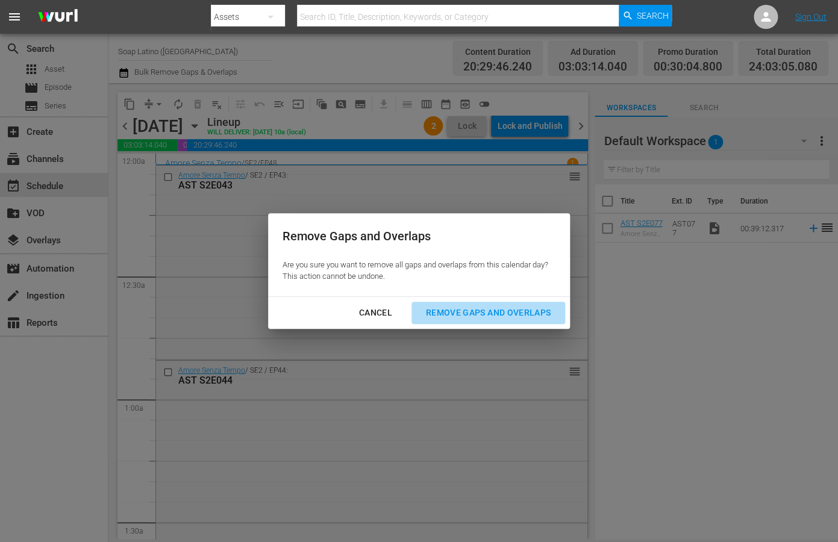
click at [505, 317] on div "Remove Gaps and Overlaps" at bounding box center [488, 312] width 144 height 15
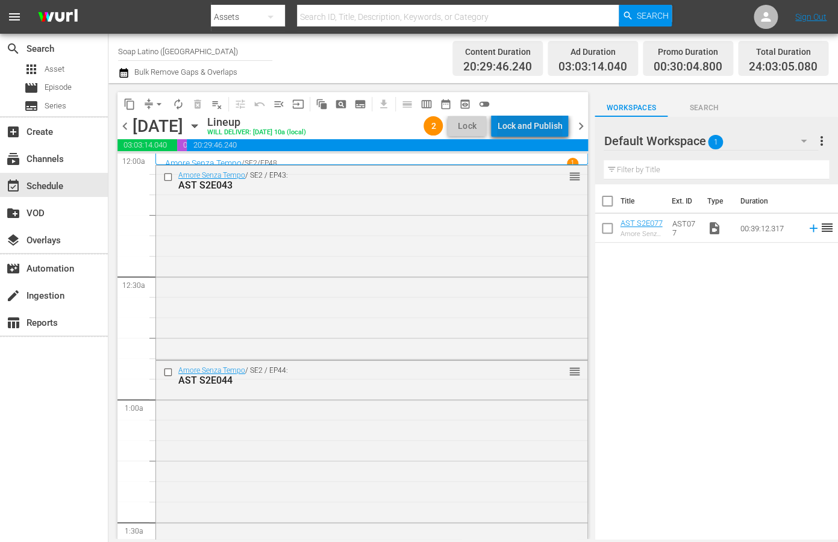
click at [545, 124] on div "Lock and Publish" at bounding box center [529, 126] width 65 height 22
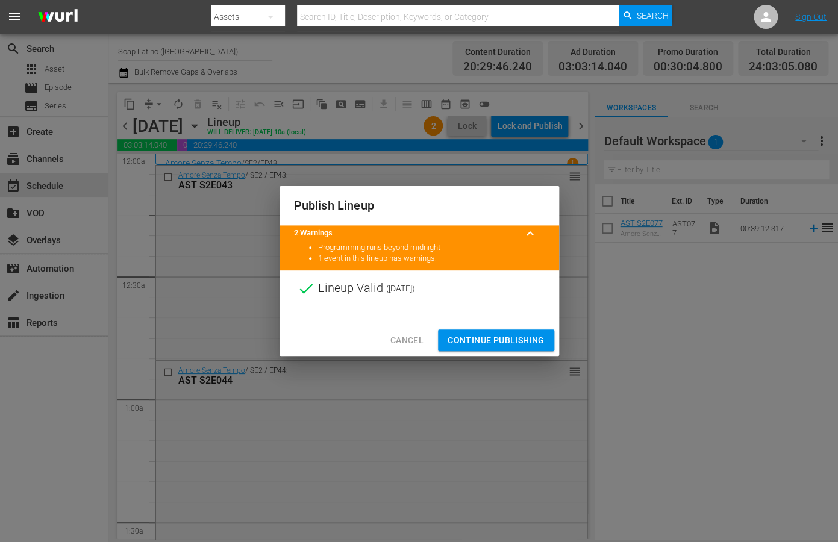
click at [487, 341] on span "Continue Publishing" at bounding box center [496, 340] width 97 height 15
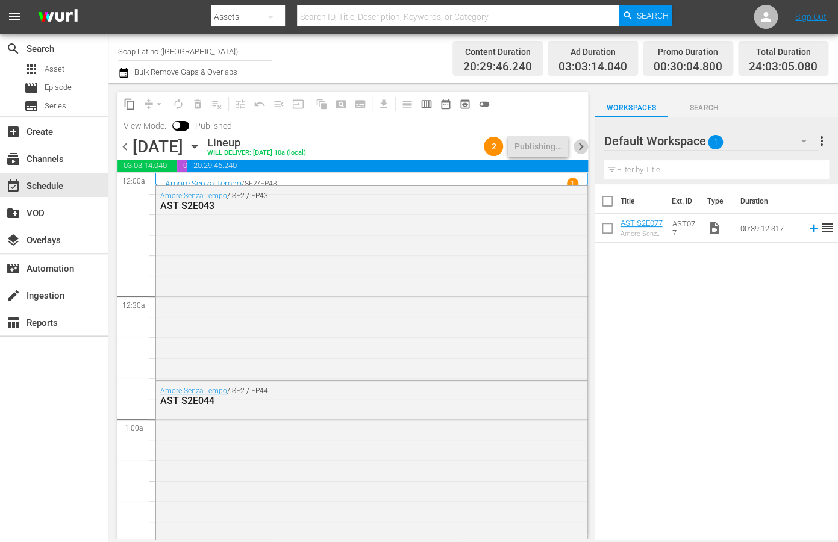
click at [583, 146] on span "chevron_right" at bounding box center [580, 146] width 15 height 15
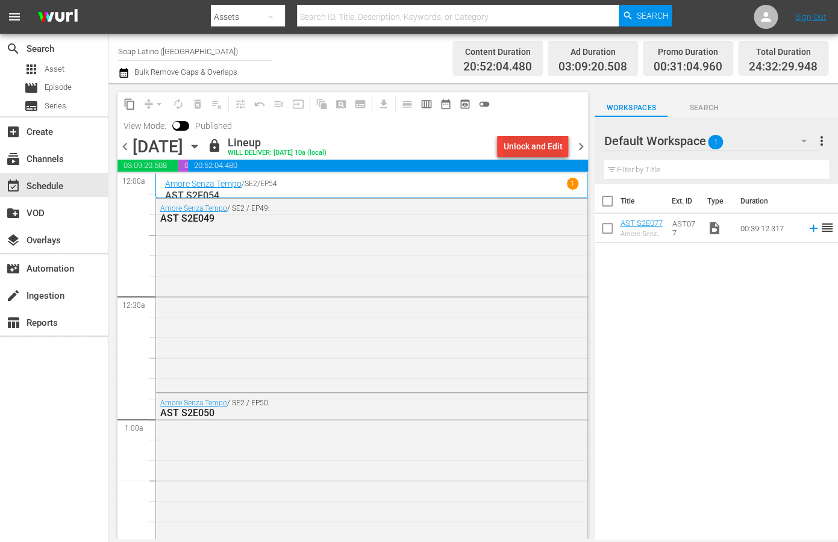
click at [515, 148] on div "Unlock and Edit" at bounding box center [532, 147] width 59 height 22
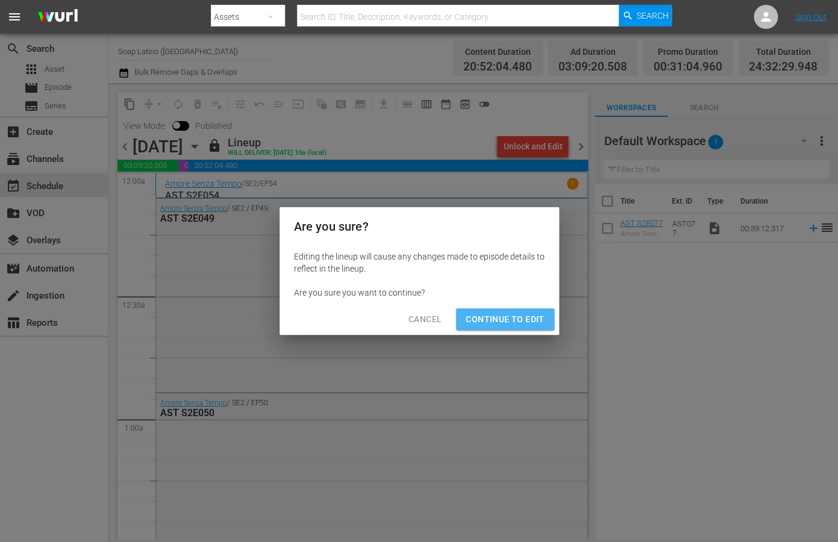
click at [499, 324] on span "Continue to Edit" at bounding box center [505, 319] width 78 height 15
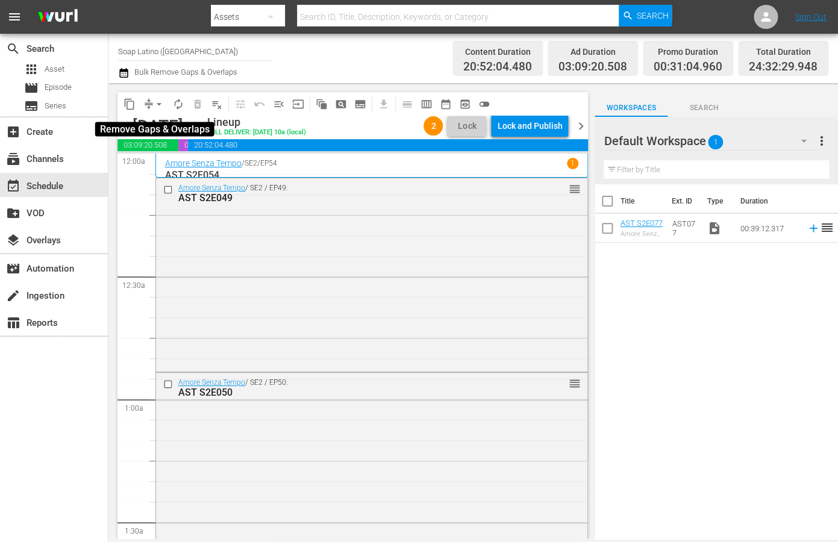
click at [157, 106] on span "arrow_drop_down" at bounding box center [159, 104] width 12 height 12
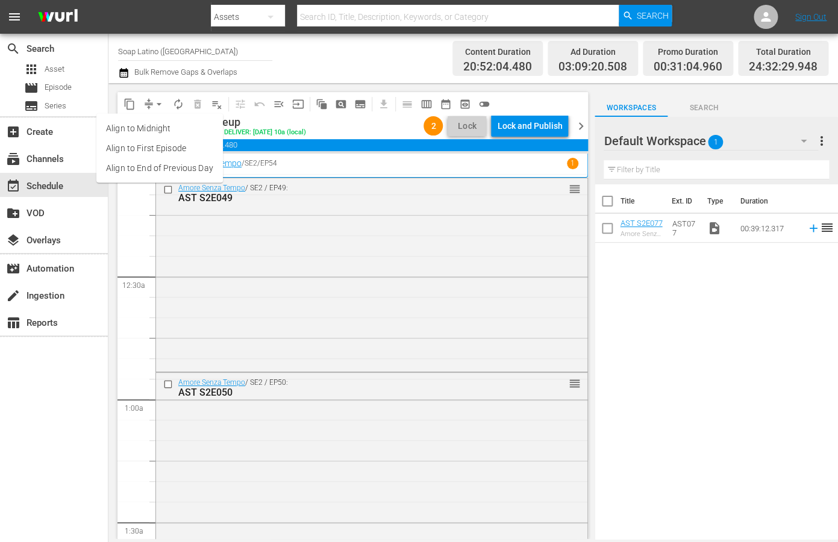
click at [172, 164] on li "Align to End of Previous Day" at bounding box center [159, 168] width 127 height 20
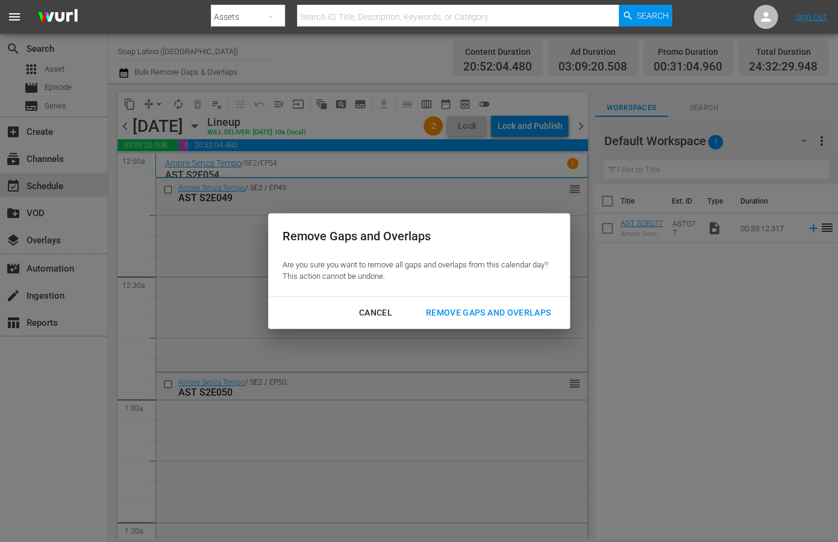
click at [450, 311] on div "Remove Gaps and Overlaps" at bounding box center [488, 312] width 144 height 15
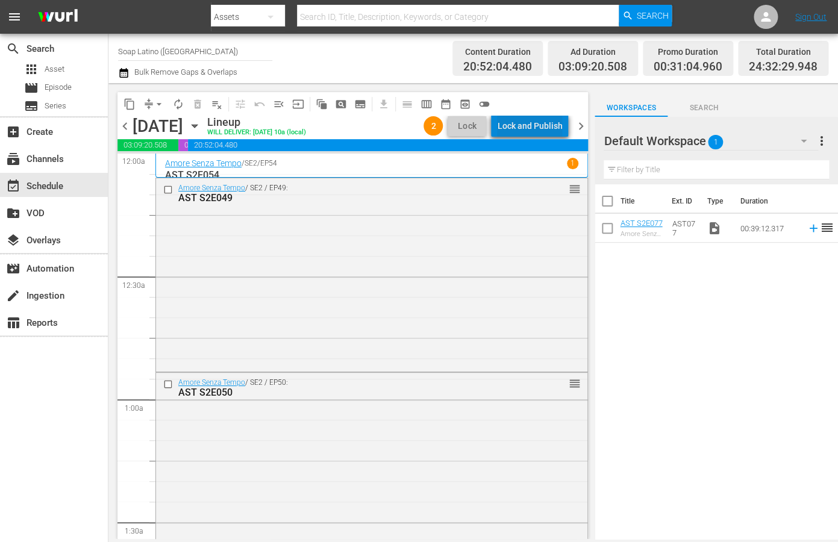
click at [538, 125] on div "Lock and Publish" at bounding box center [529, 126] width 65 height 22
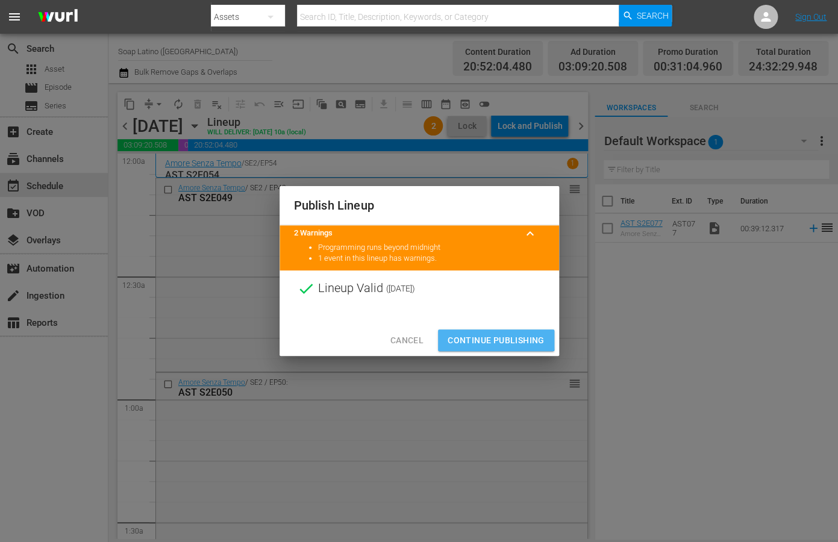
click at [484, 336] on span "Continue Publishing" at bounding box center [496, 340] width 97 height 15
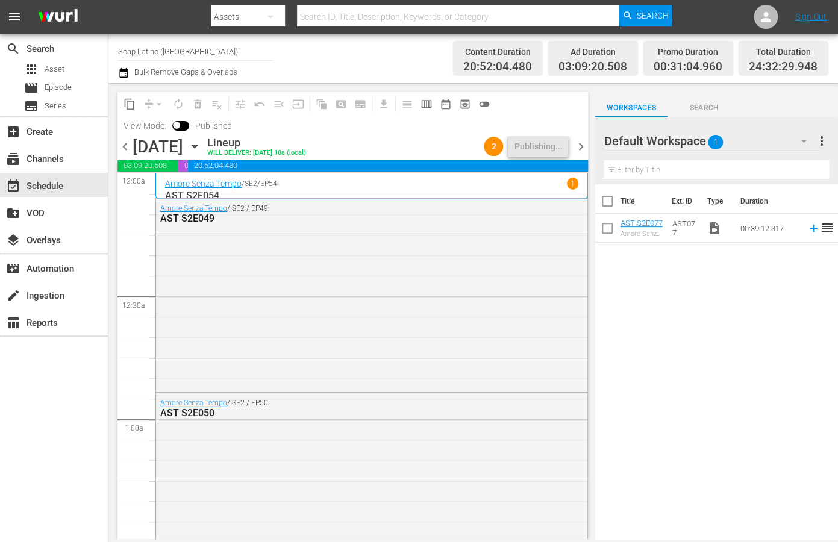
click at [581, 148] on span "chevron_right" at bounding box center [580, 146] width 15 height 15
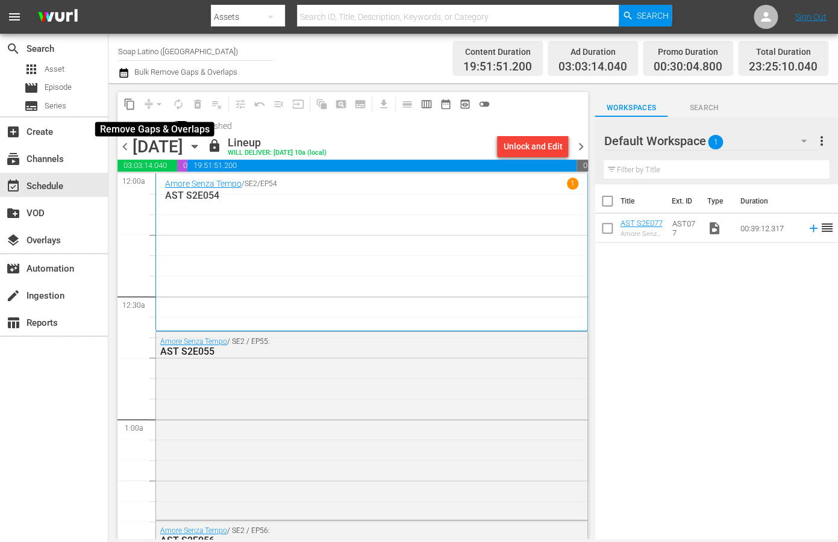
click at [161, 105] on div "arrow_drop_down" at bounding box center [158, 104] width 19 height 19
click at [528, 142] on div "Unlock and Edit" at bounding box center [532, 147] width 59 height 22
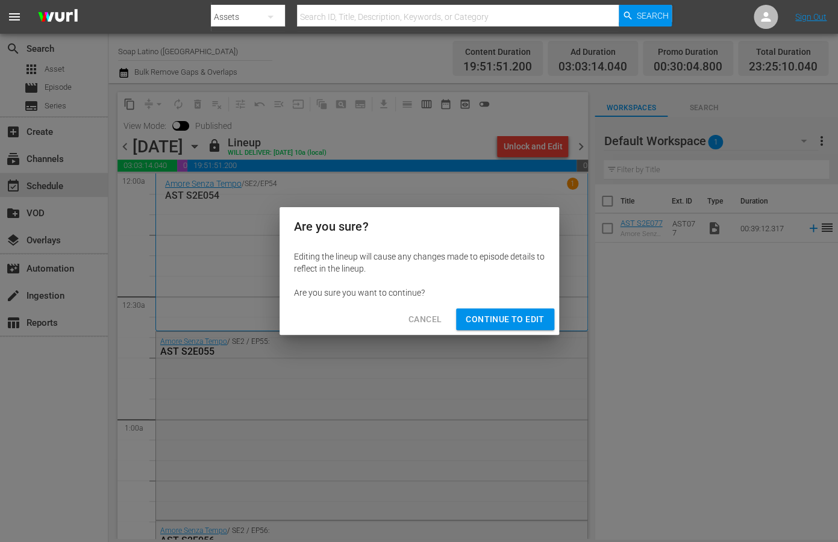
click at [507, 319] on span "Continue to Edit" at bounding box center [505, 319] width 78 height 15
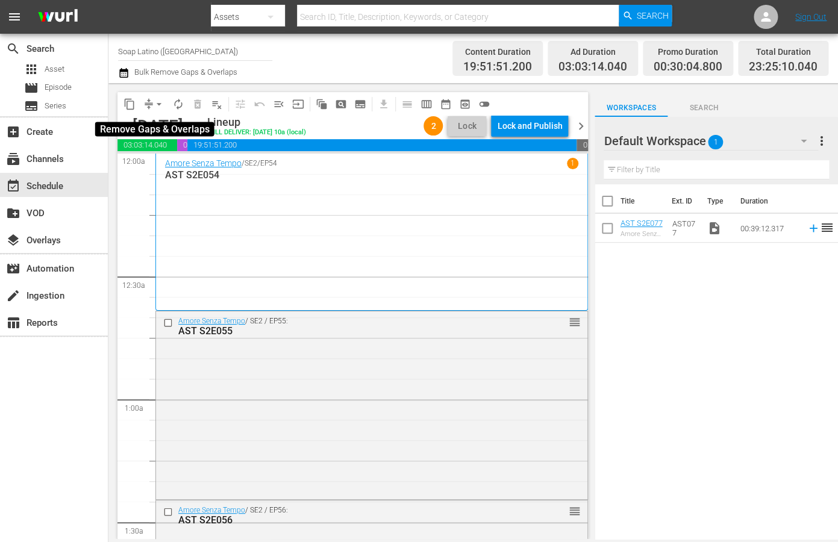
click at [158, 101] on span "arrow_drop_down" at bounding box center [159, 104] width 12 height 12
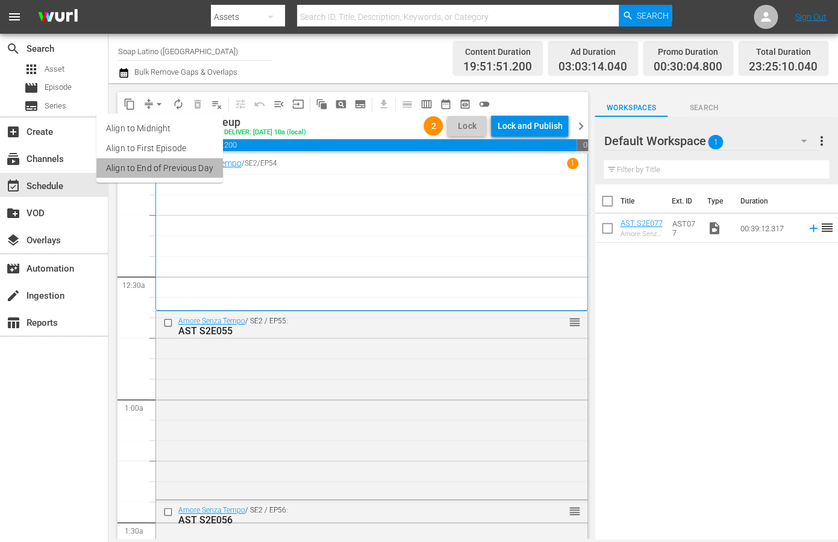
click at [182, 166] on li "Align to End of Previous Day" at bounding box center [159, 168] width 127 height 20
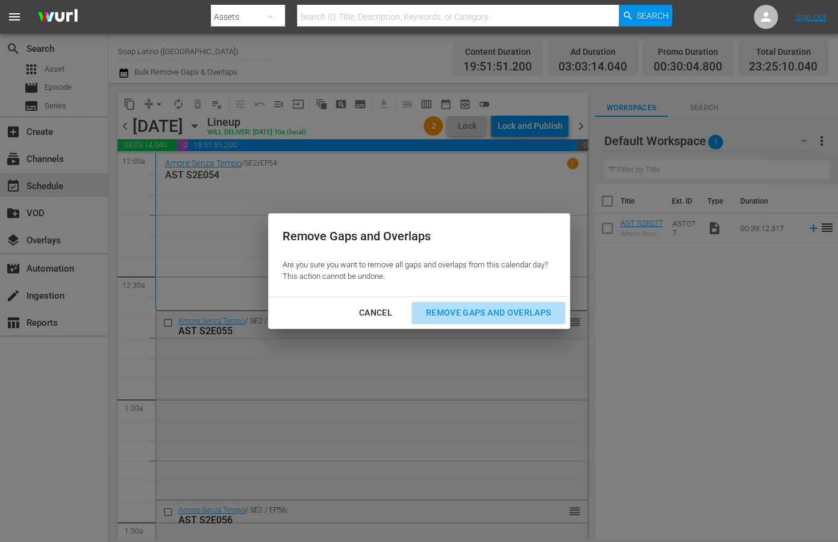
click at [452, 310] on div "Remove Gaps and Overlaps" at bounding box center [488, 312] width 144 height 15
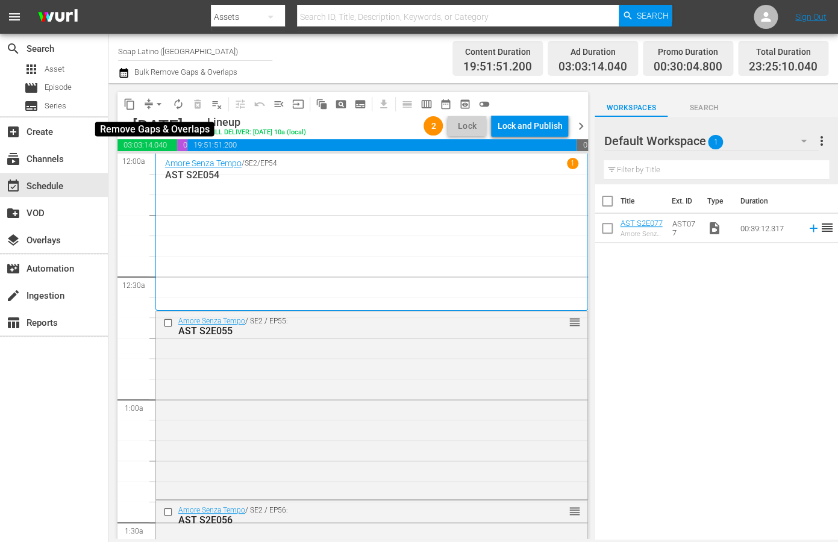
click at [158, 105] on span "arrow_drop_down" at bounding box center [159, 104] width 12 height 12
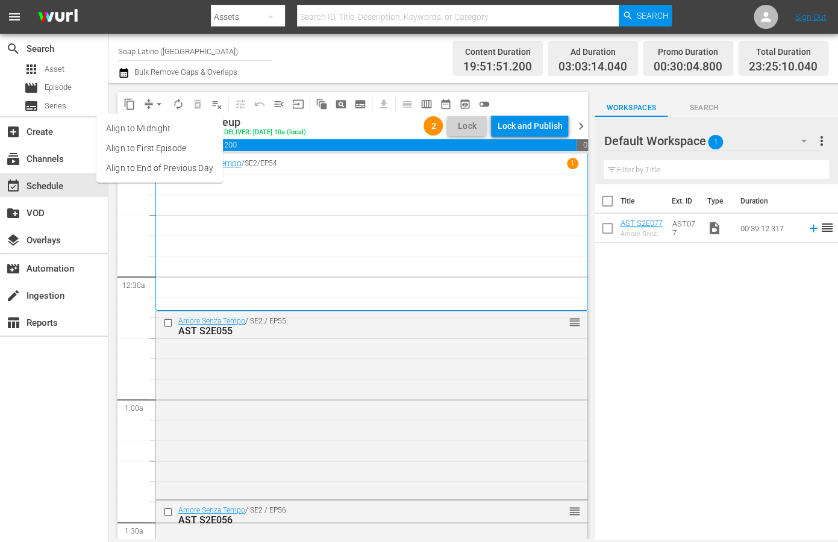
click at [172, 166] on li "Align to End of Previous Day" at bounding box center [159, 168] width 127 height 20
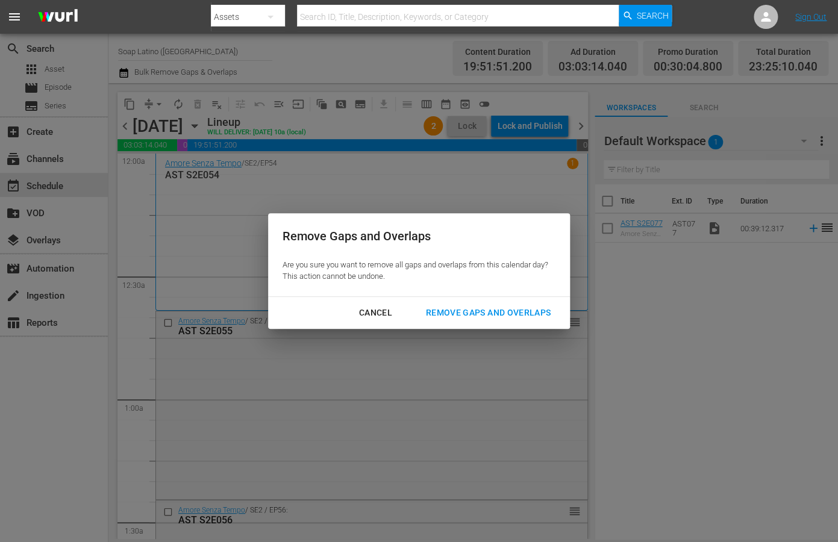
click at [431, 315] on div "Remove Gaps and Overlaps" at bounding box center [488, 312] width 144 height 15
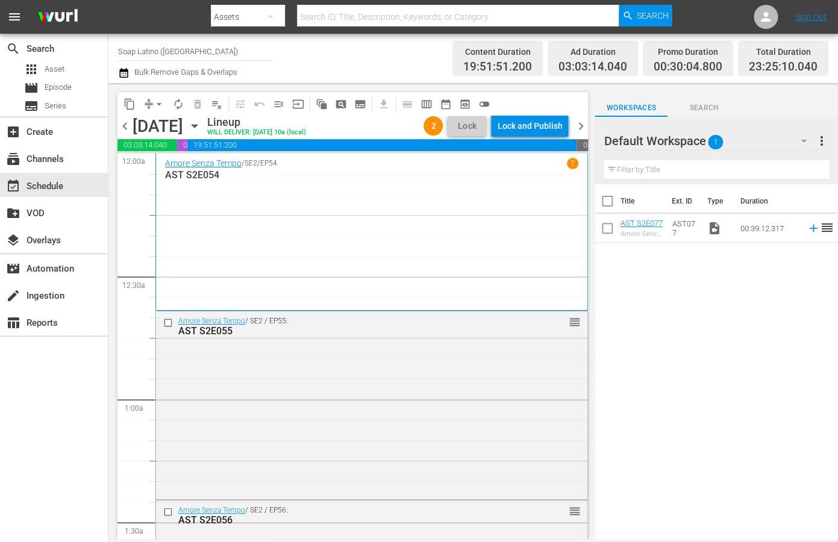
click at [539, 125] on div "Lock and Publish" at bounding box center [529, 126] width 65 height 22
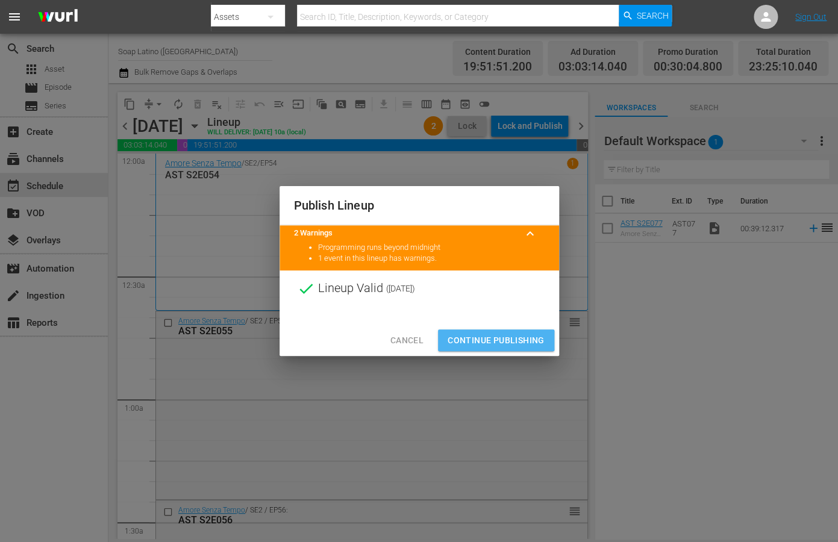
click at [484, 342] on span "Continue Publishing" at bounding box center [496, 340] width 97 height 15
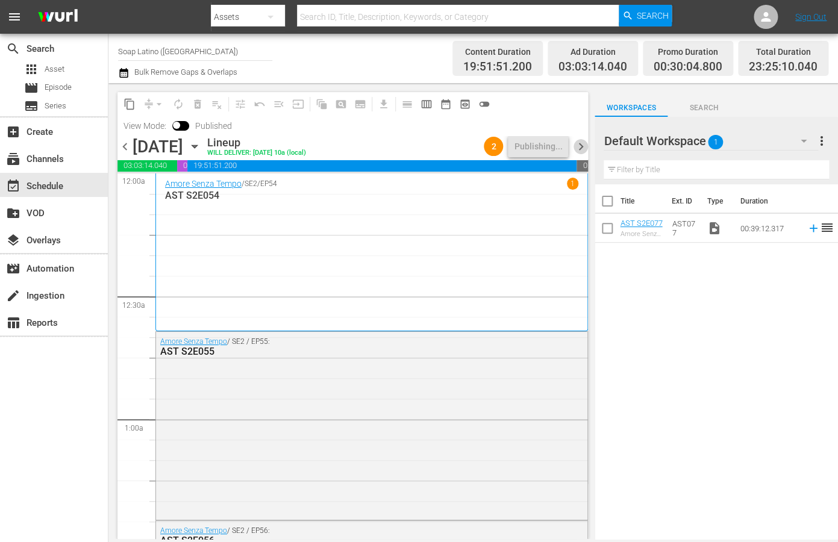
click at [582, 148] on span "chevron_right" at bounding box center [580, 146] width 15 height 15
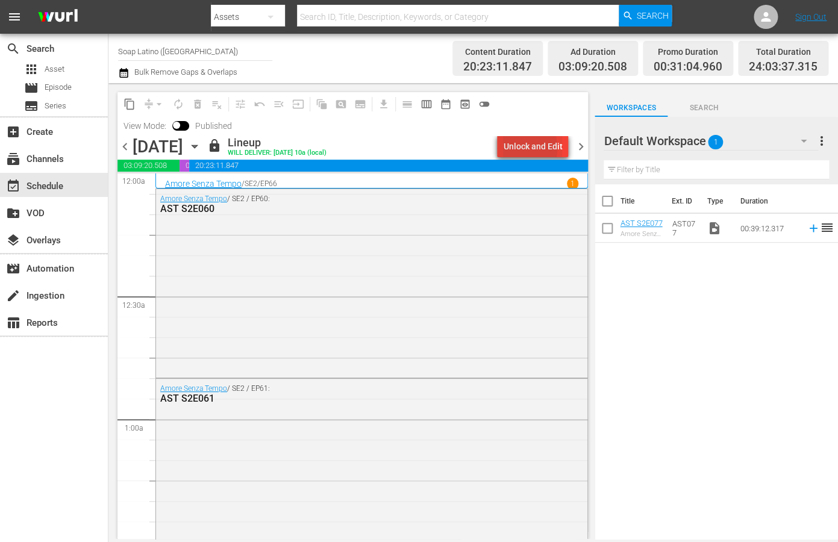
click at [519, 148] on div "Unlock and Edit" at bounding box center [532, 147] width 59 height 22
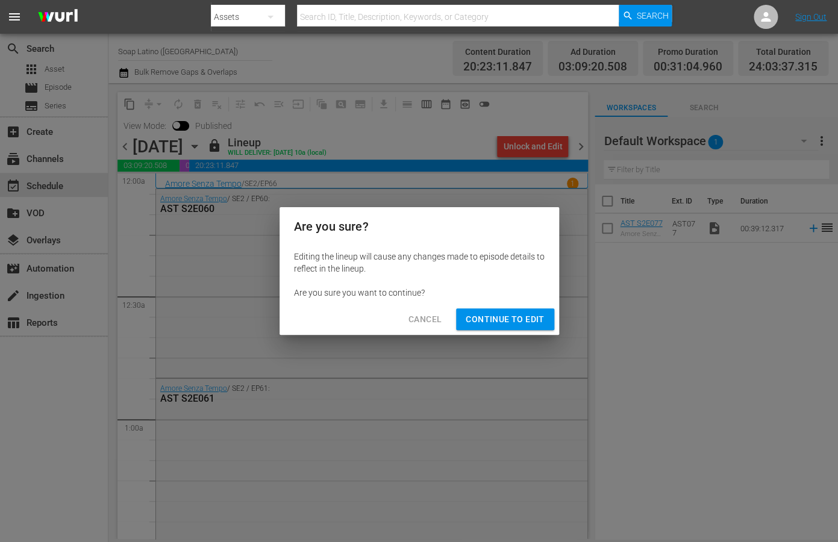
click at [495, 316] on span "Continue to Edit" at bounding box center [505, 319] width 78 height 15
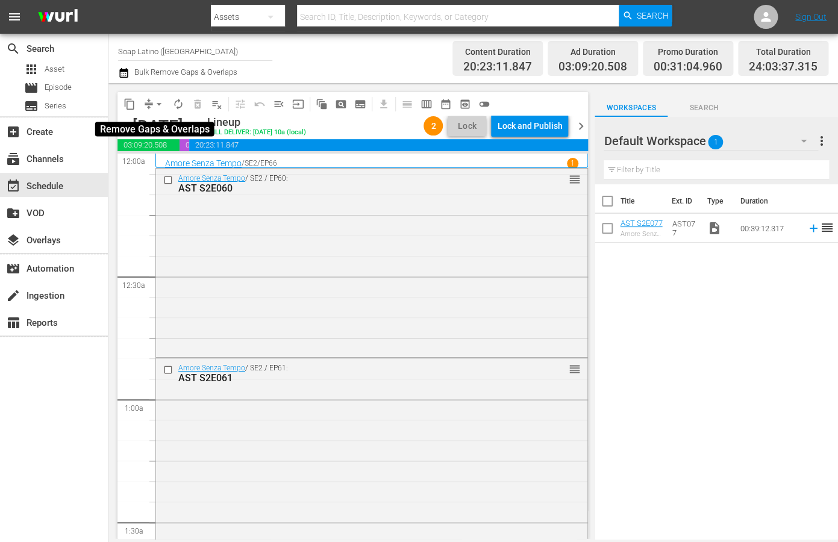
click at [160, 102] on span "arrow_drop_down" at bounding box center [159, 104] width 12 height 12
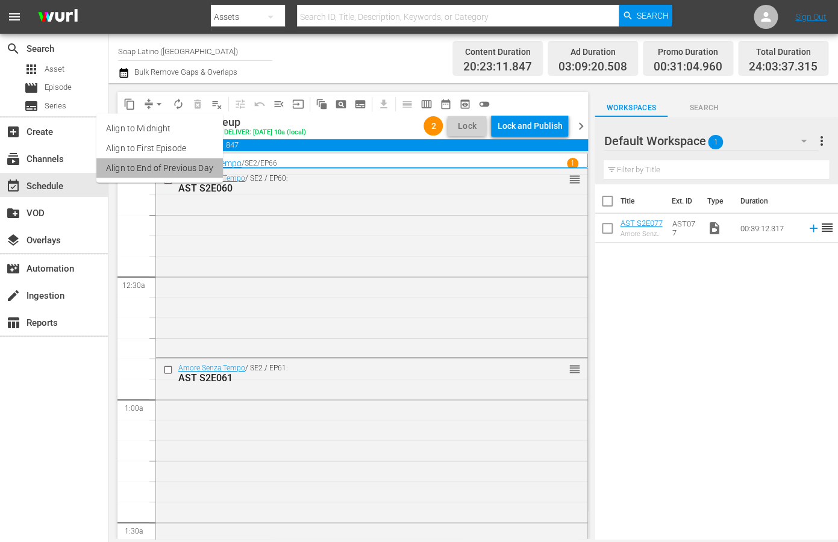
click at [202, 169] on li "Align to End of Previous Day" at bounding box center [159, 168] width 127 height 20
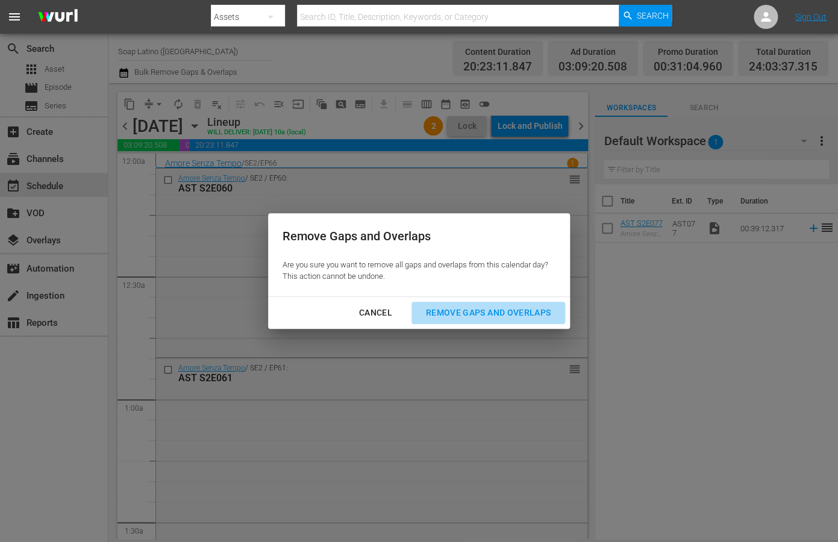
click at [470, 311] on div "Remove Gaps and Overlaps" at bounding box center [488, 312] width 144 height 15
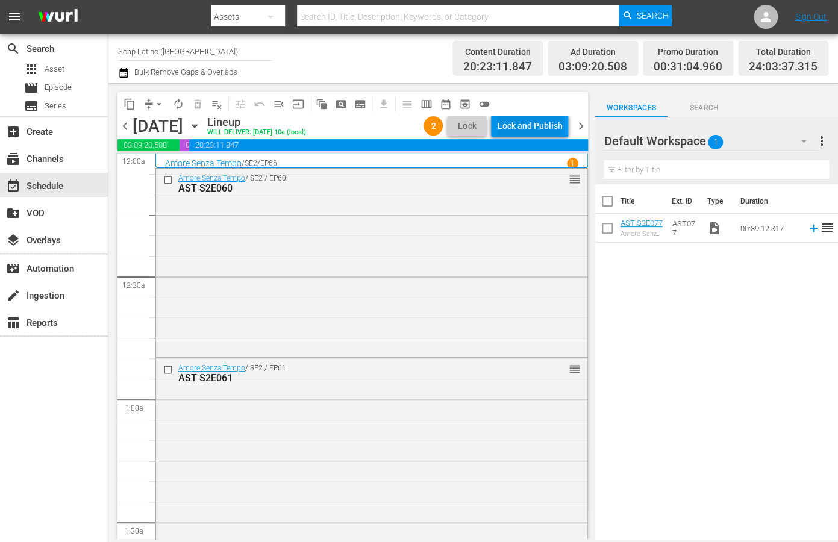
click at [513, 127] on div "Lock and Publish" at bounding box center [529, 126] width 65 height 22
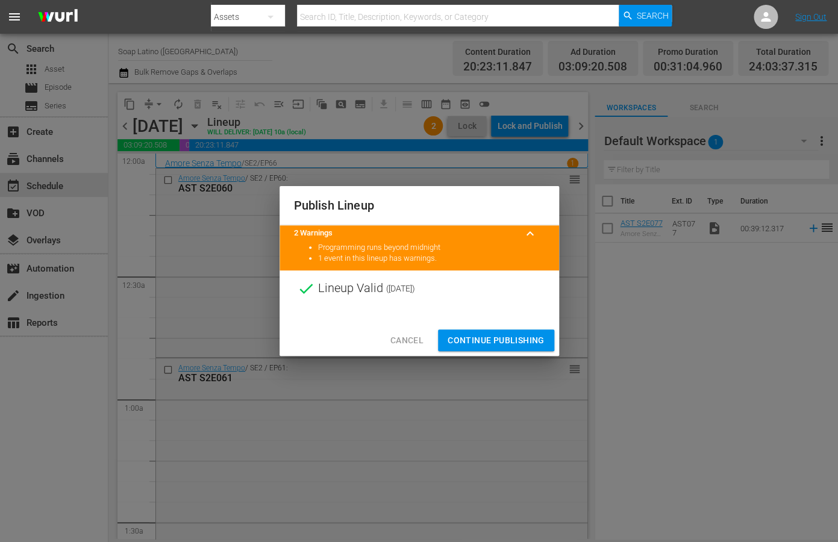
click at [478, 345] on span "Continue Publishing" at bounding box center [496, 340] width 97 height 15
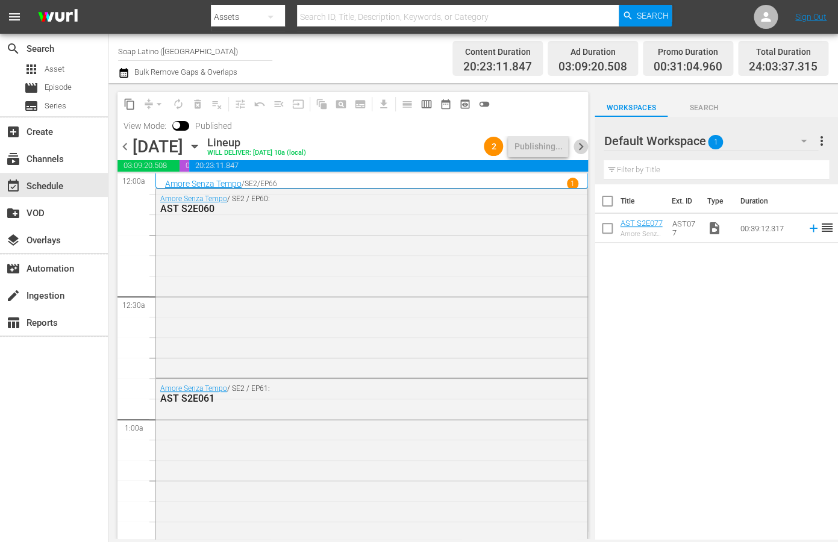
click at [580, 146] on span "chevron_right" at bounding box center [580, 146] width 15 height 15
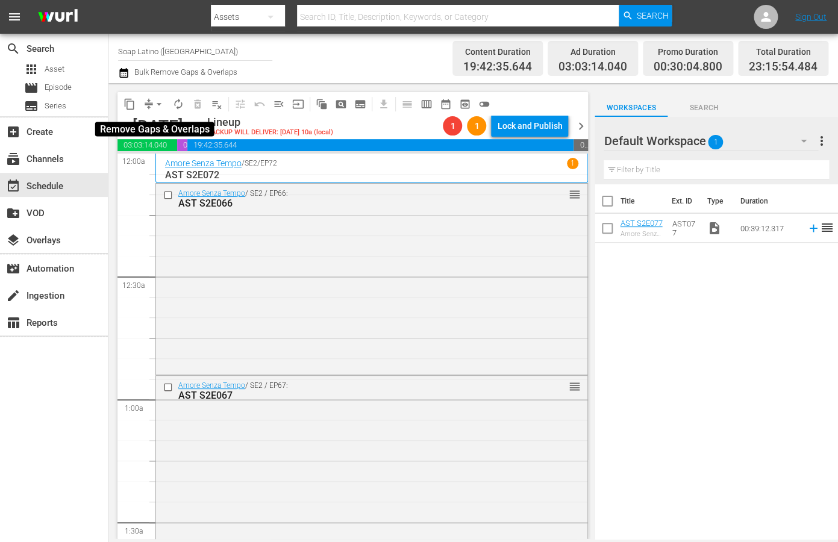
click at [161, 104] on span "arrow_drop_down" at bounding box center [159, 104] width 12 height 12
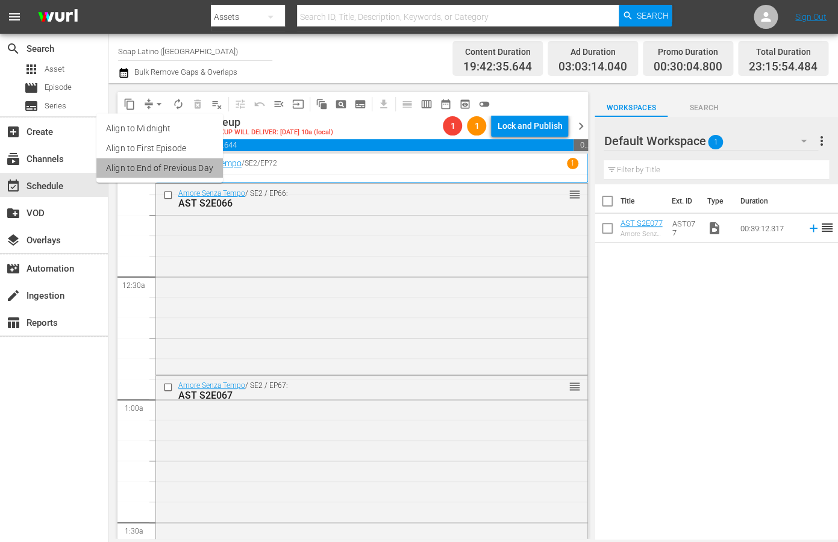
click at [180, 169] on li "Align to End of Previous Day" at bounding box center [159, 168] width 127 height 20
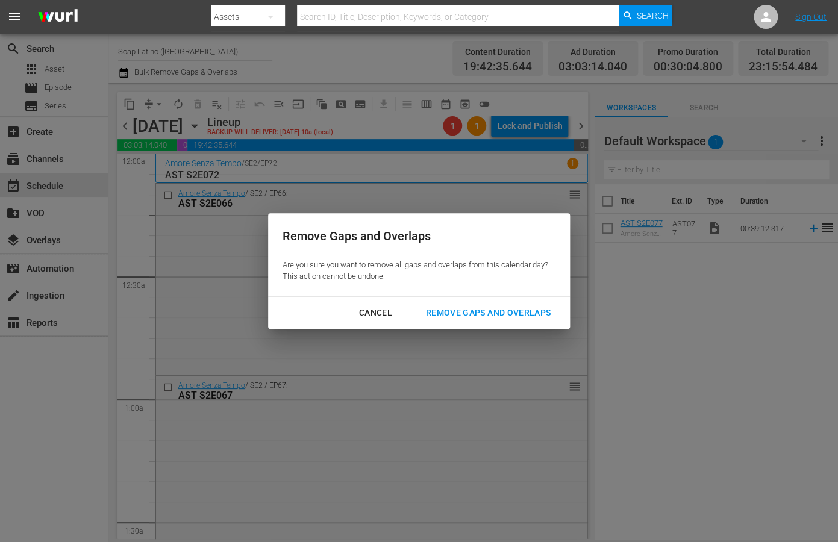
click at [471, 312] on div "Remove Gaps and Overlaps" at bounding box center [488, 312] width 144 height 15
